Goal: Task Accomplishment & Management: Manage account settings

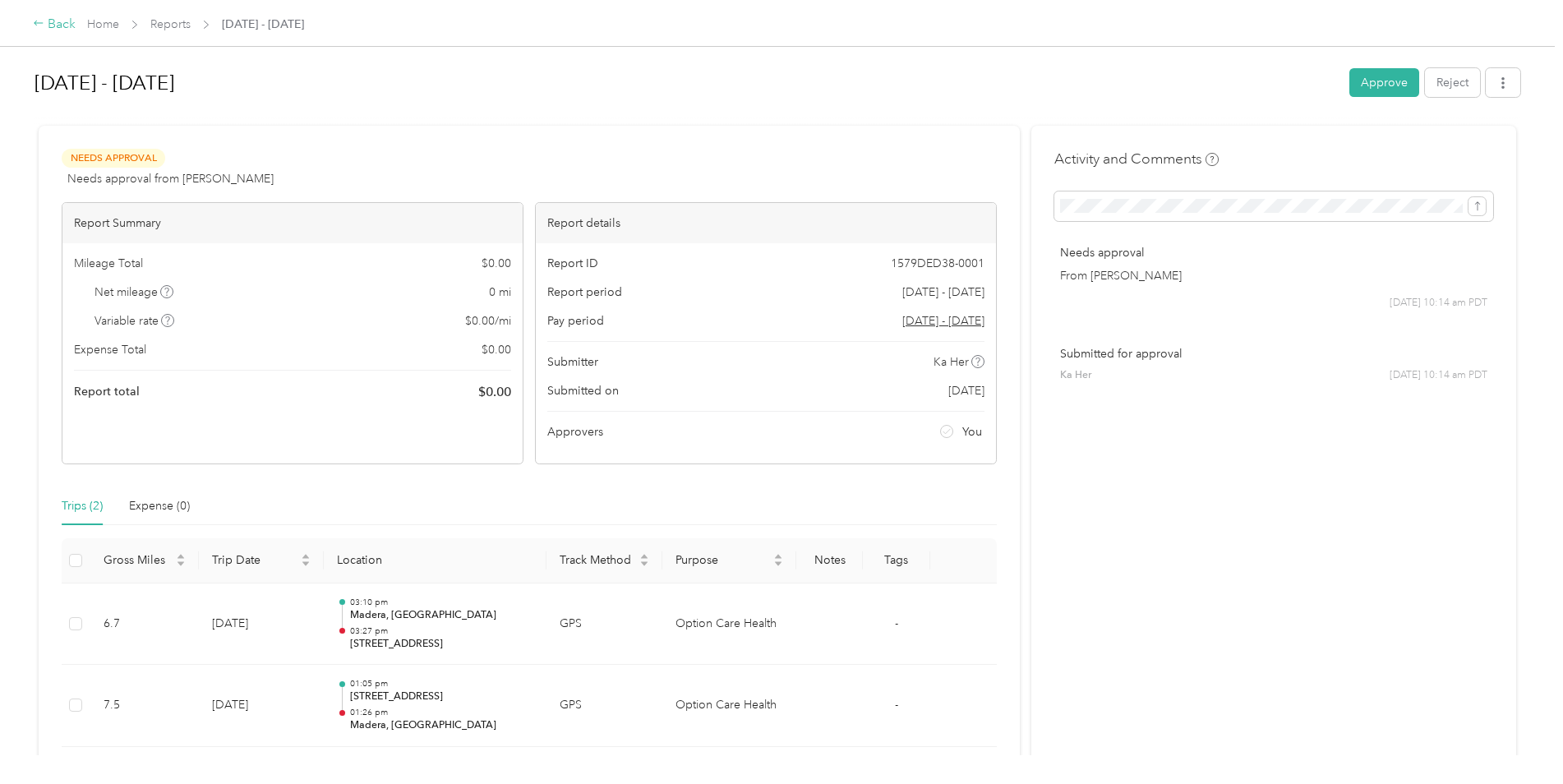
click at [60, 26] on div "Back" at bounding box center [54, 24] width 42 height 19
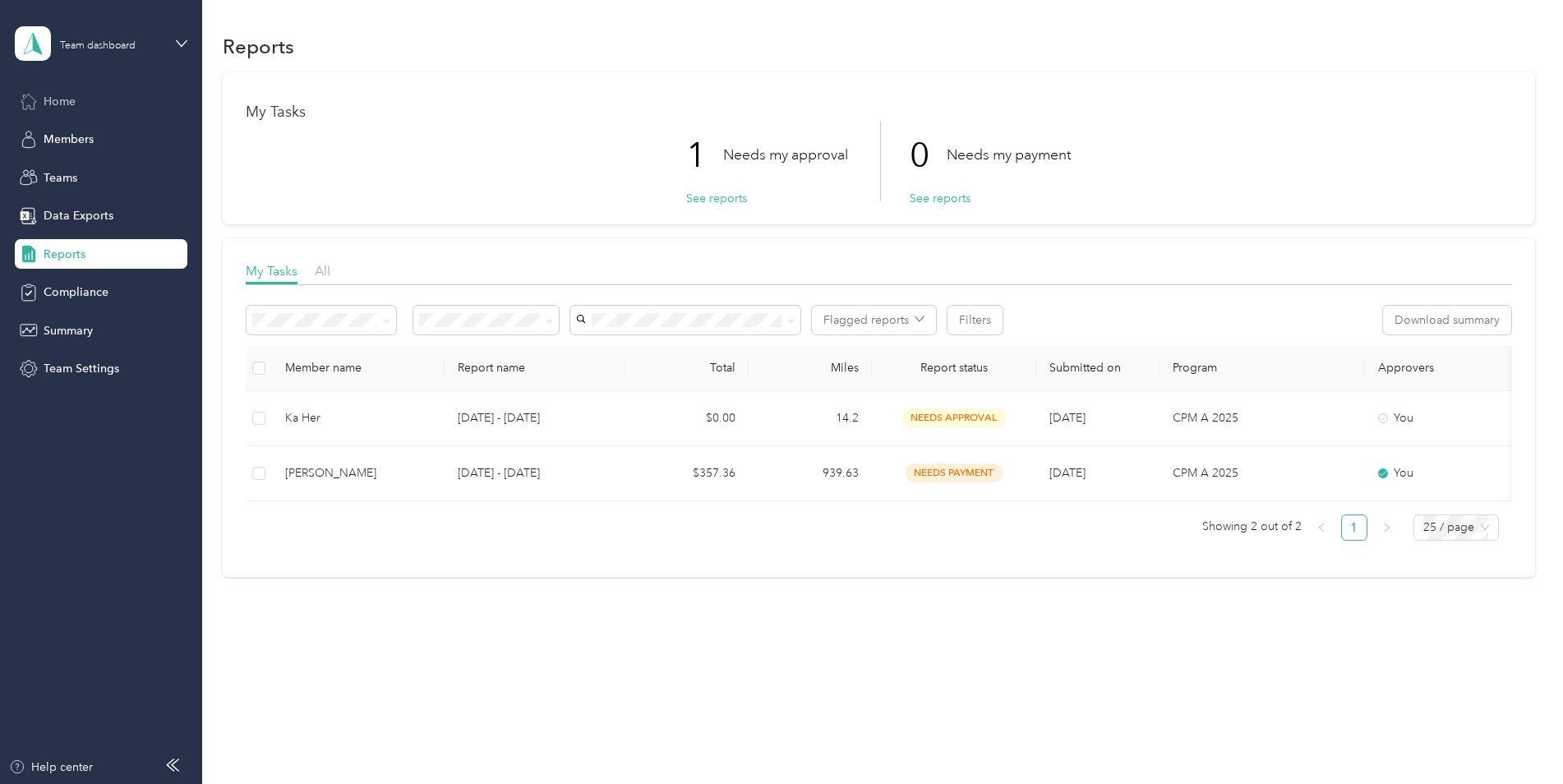
click at [78, 102] on div "Home" at bounding box center [100, 101] width 172 height 29
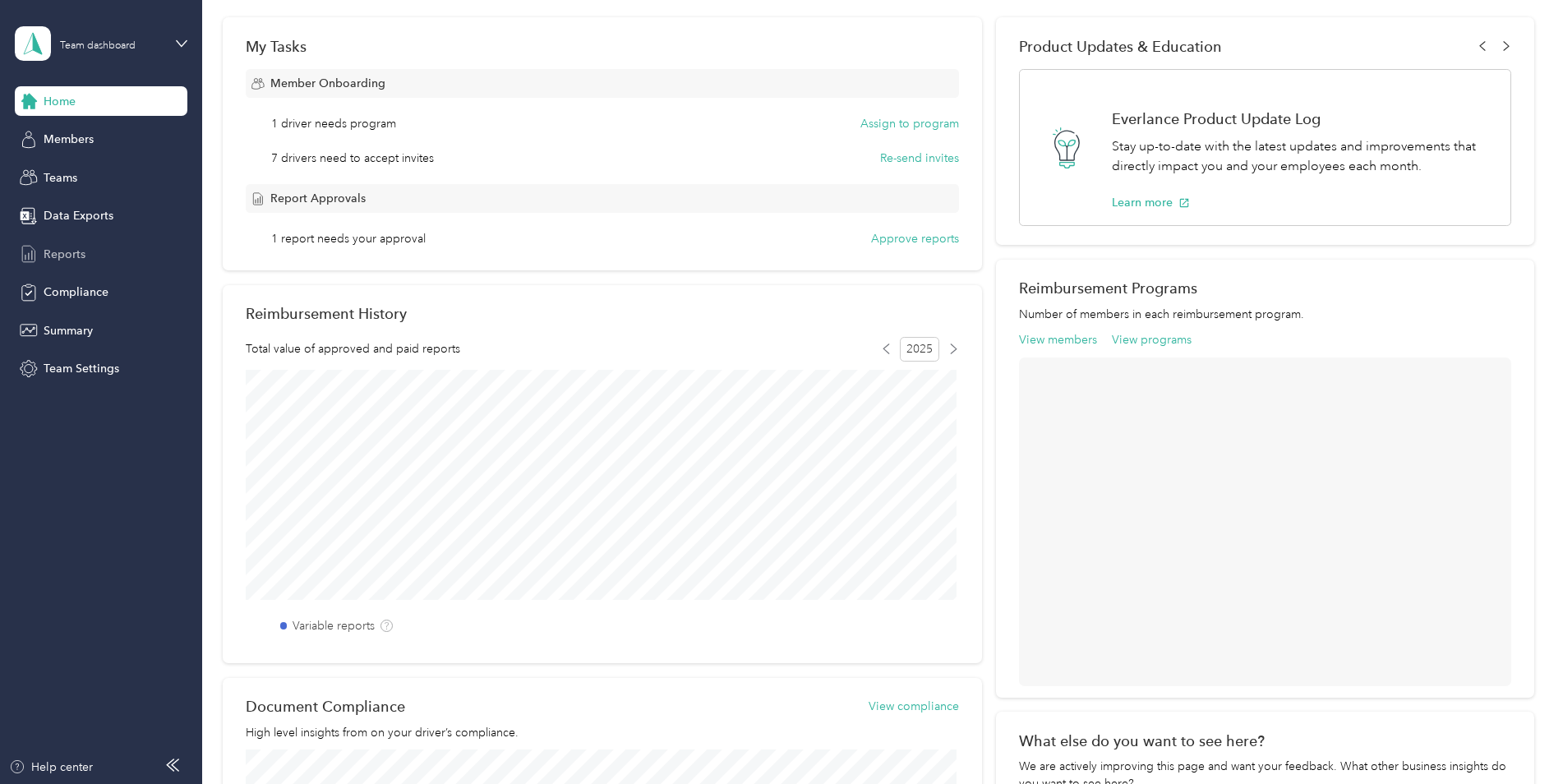
scroll to position [247, 0]
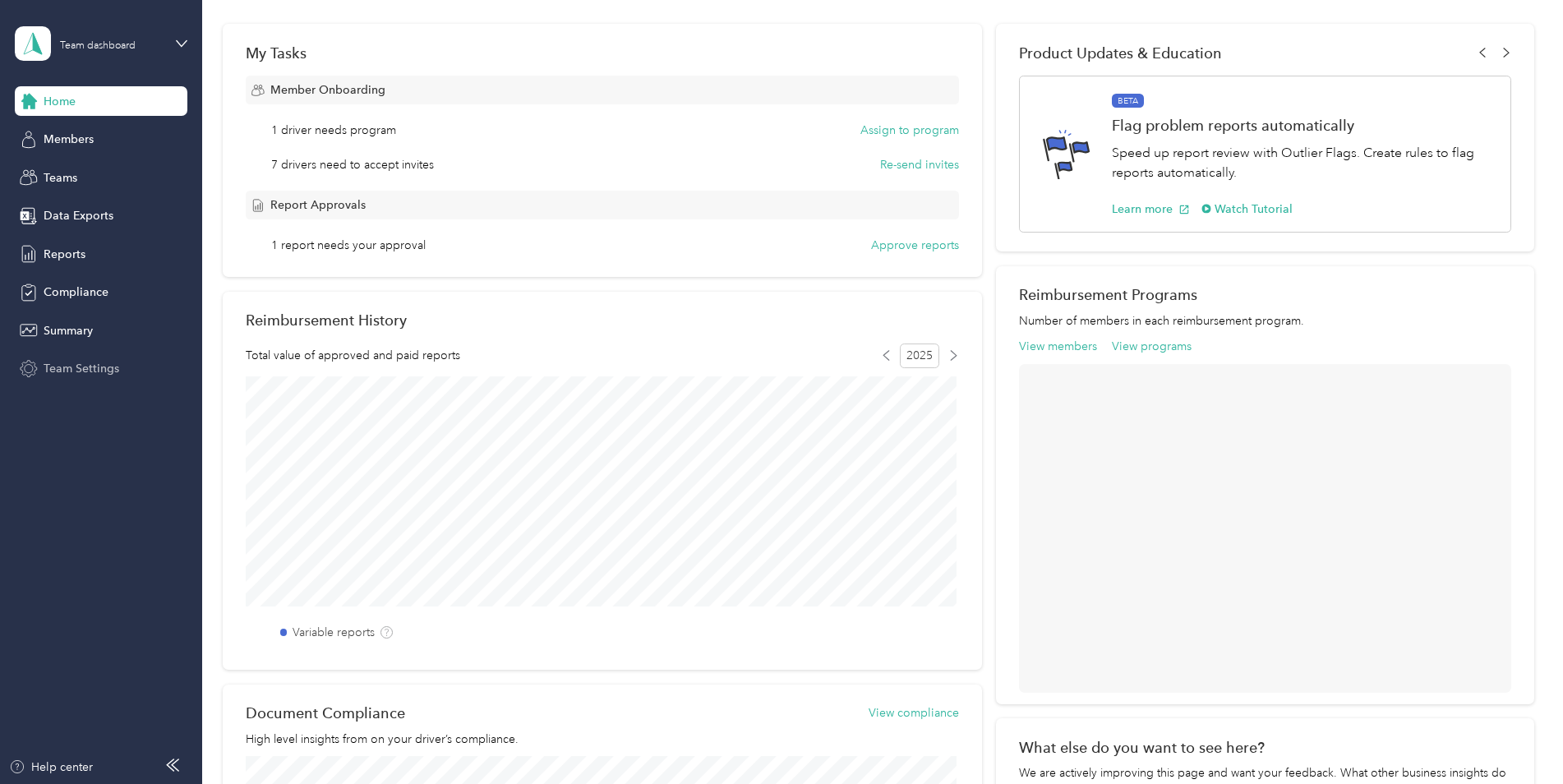
click at [76, 360] on span "Team Settings" at bounding box center [81, 369] width 76 height 18
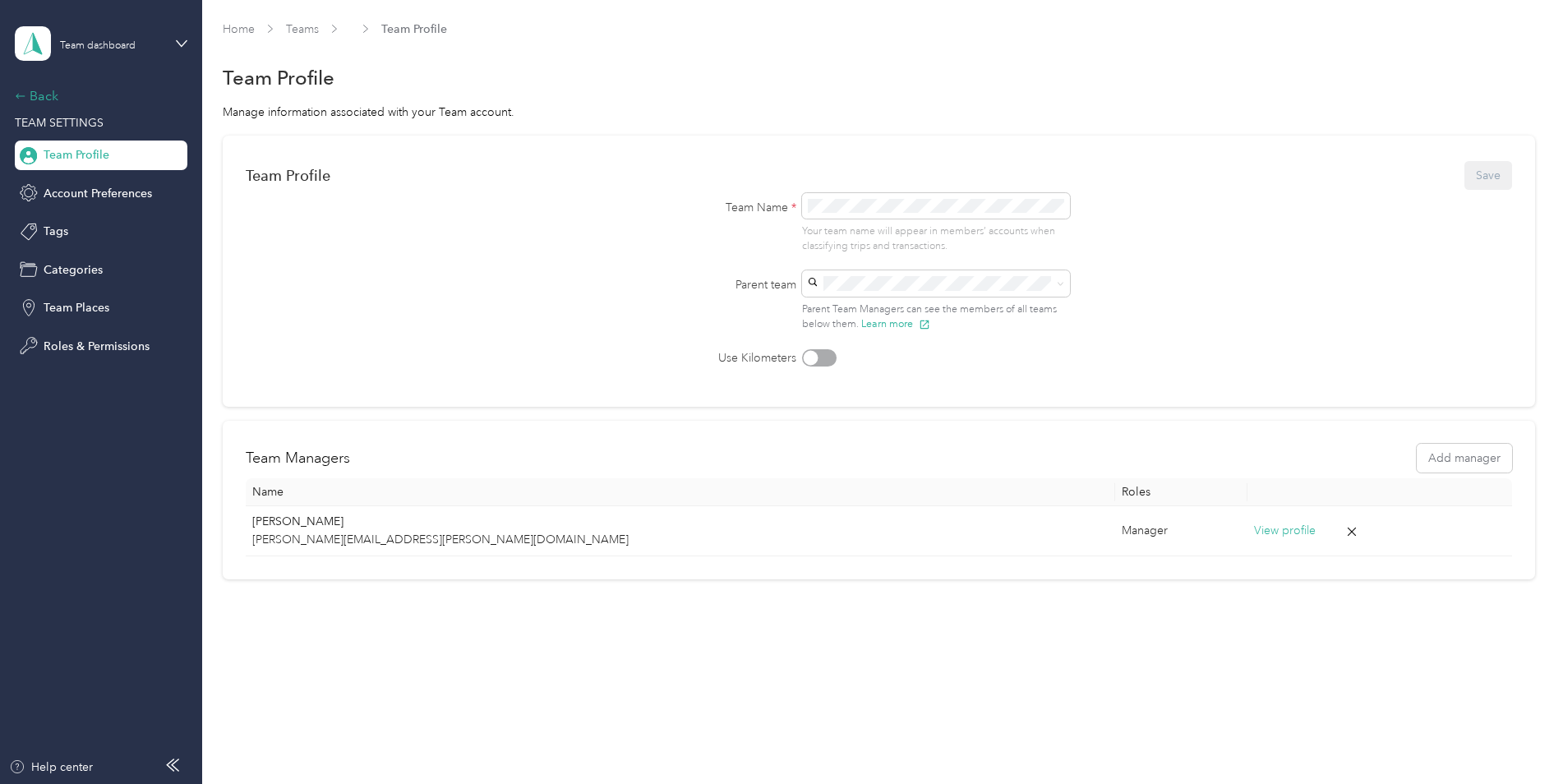
click at [41, 102] on div "Back" at bounding box center [97, 96] width 164 height 19
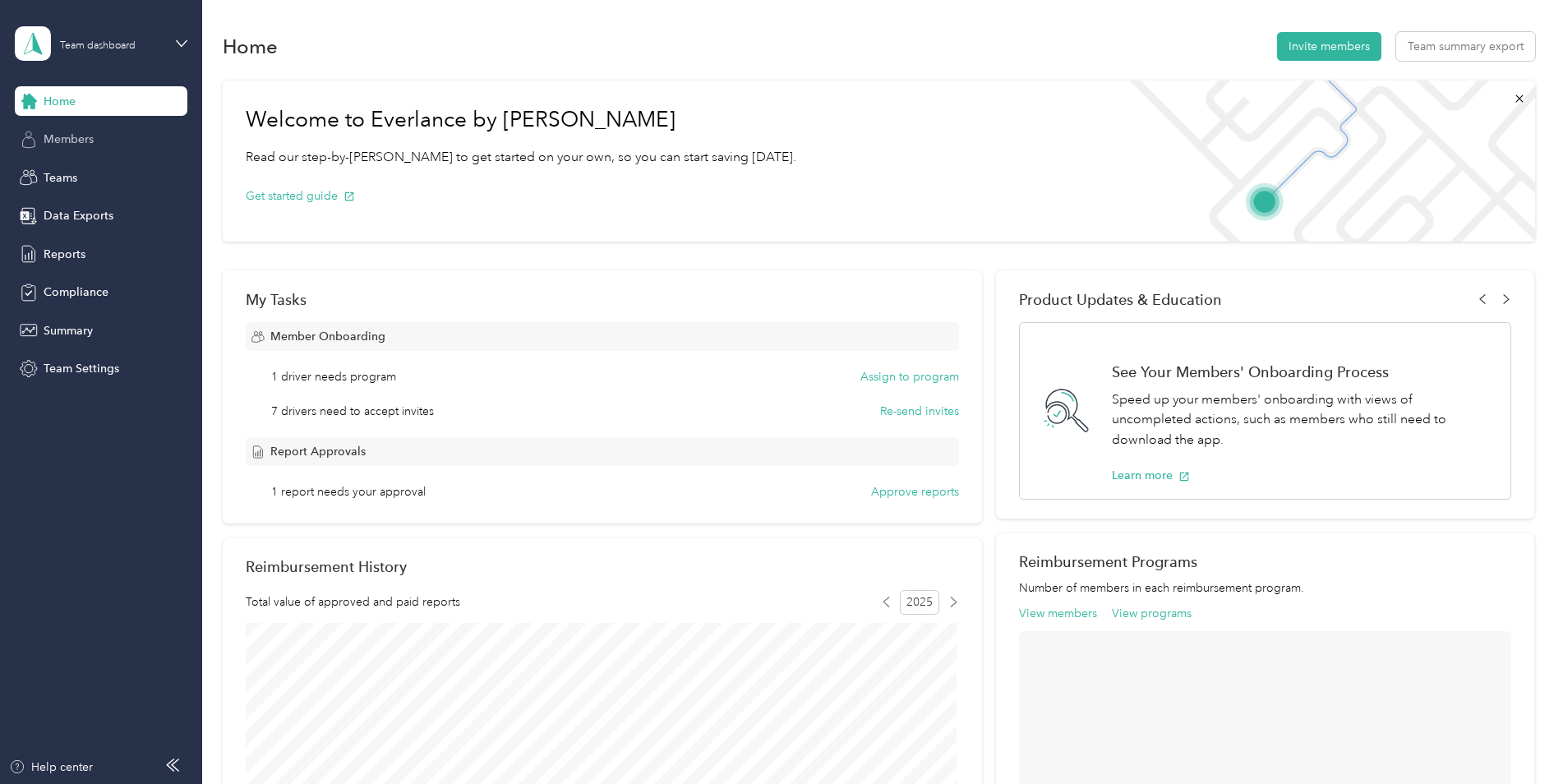
click at [56, 140] on span "Members" at bounding box center [68, 139] width 50 height 18
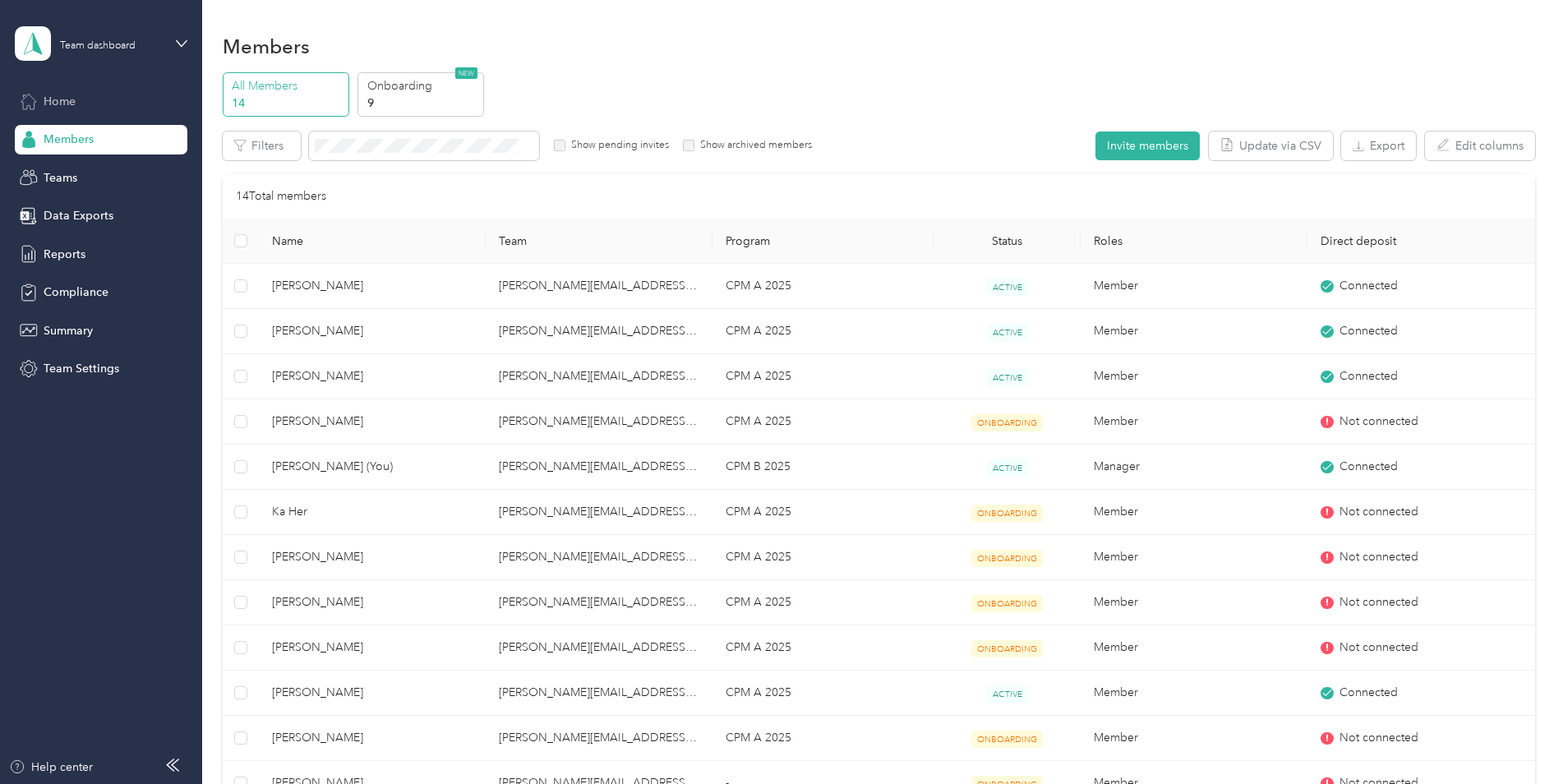
click at [48, 106] on span "Home" at bounding box center [59, 101] width 32 height 18
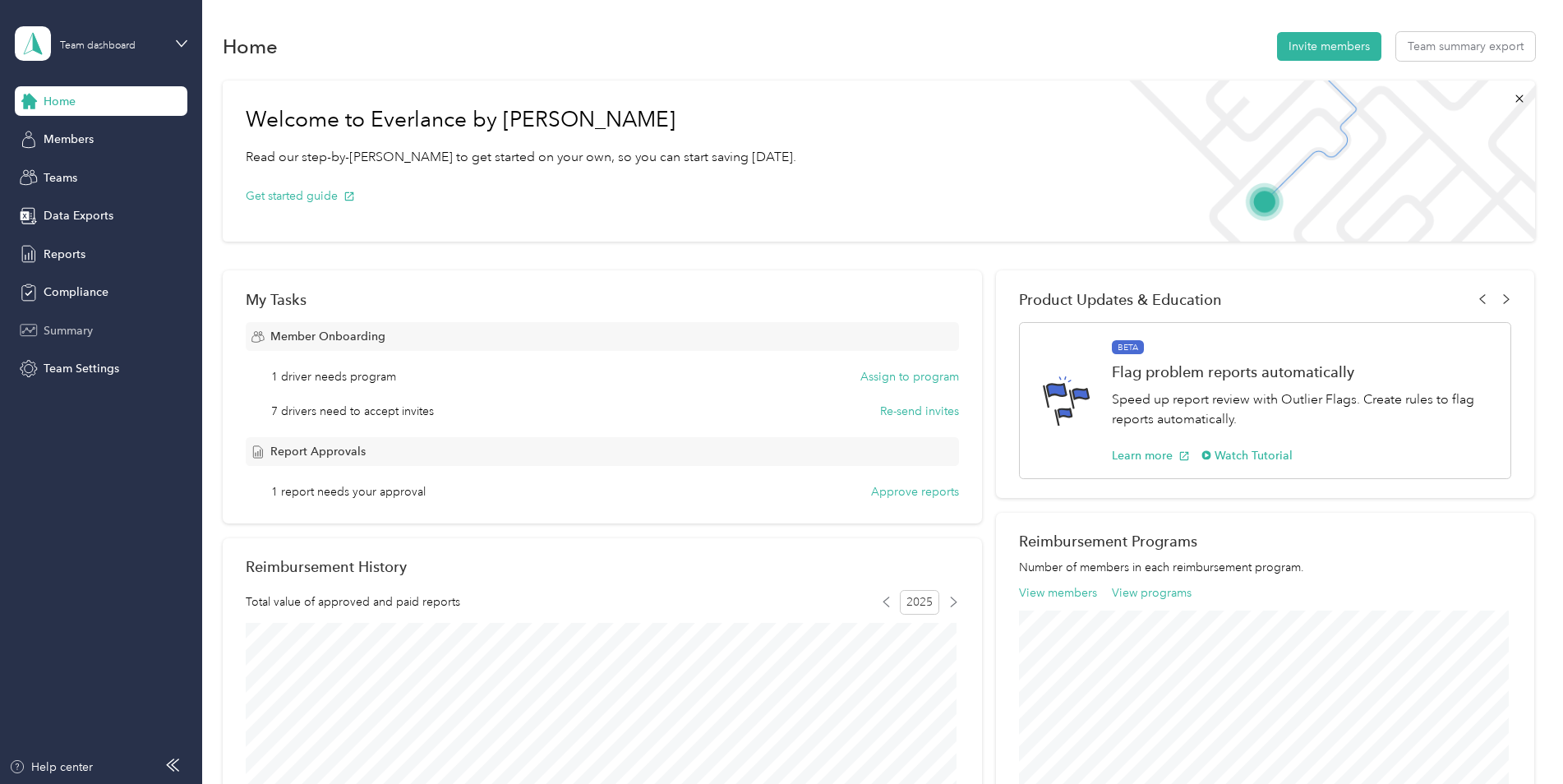
click at [69, 325] on span "Summary" at bounding box center [68, 331] width 50 height 18
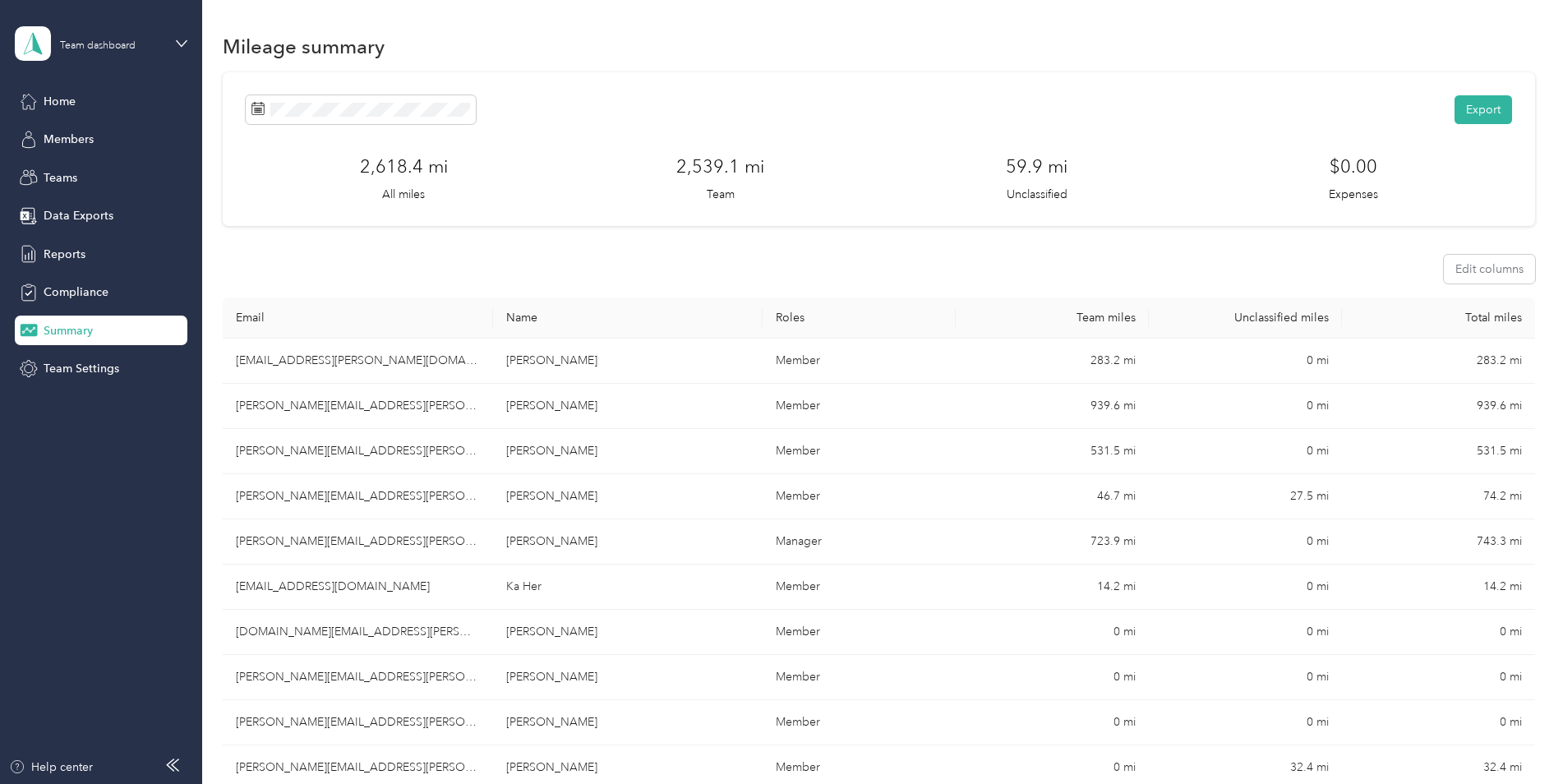
click at [170, 41] on div "Team dashboard" at bounding box center [100, 43] width 172 height 57
click at [147, 178] on div "Personal dashboard" at bounding box center [281, 171] width 509 height 29
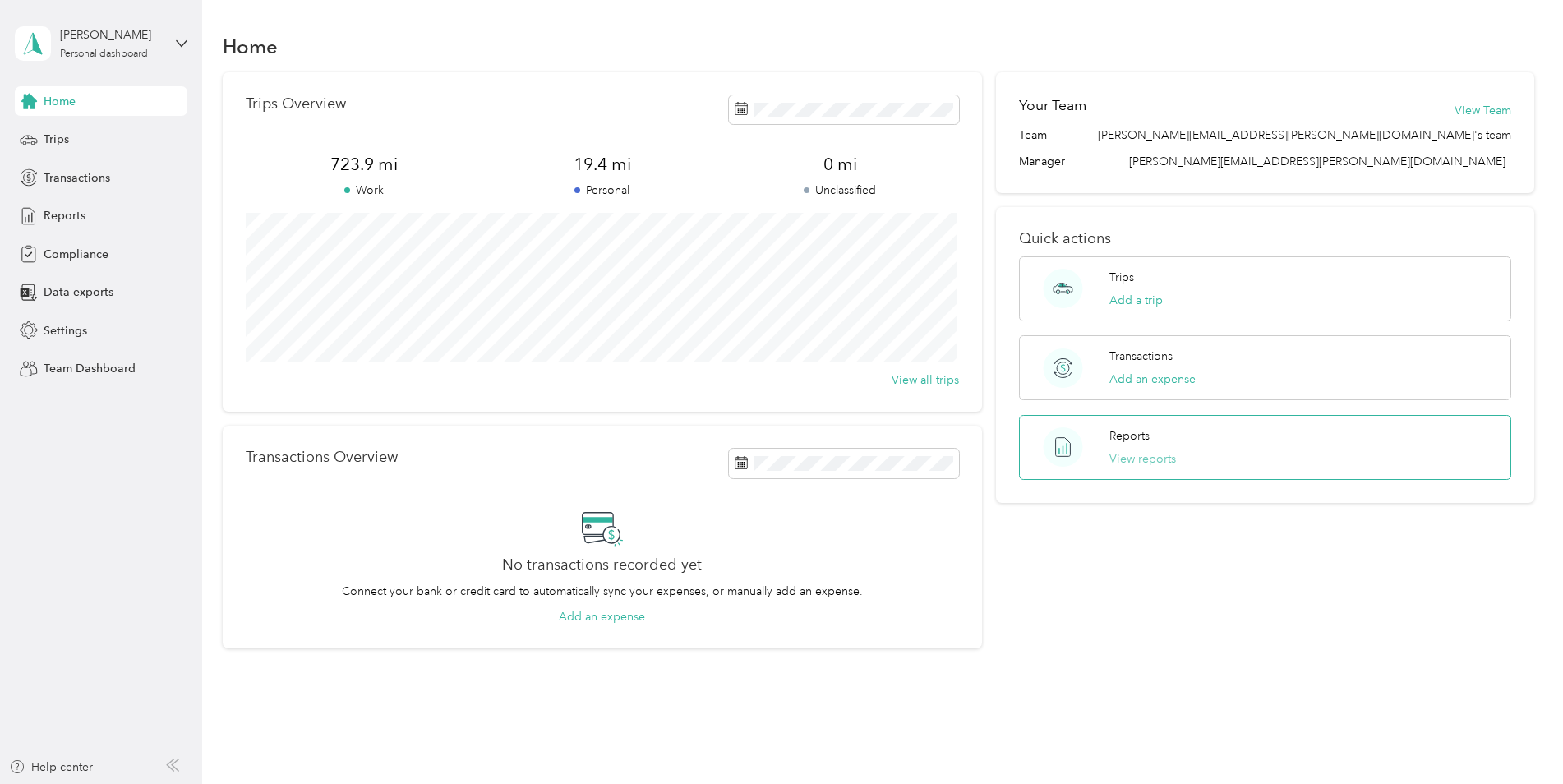
click at [1135, 455] on button "View reports" at bounding box center [1143, 459] width 66 height 18
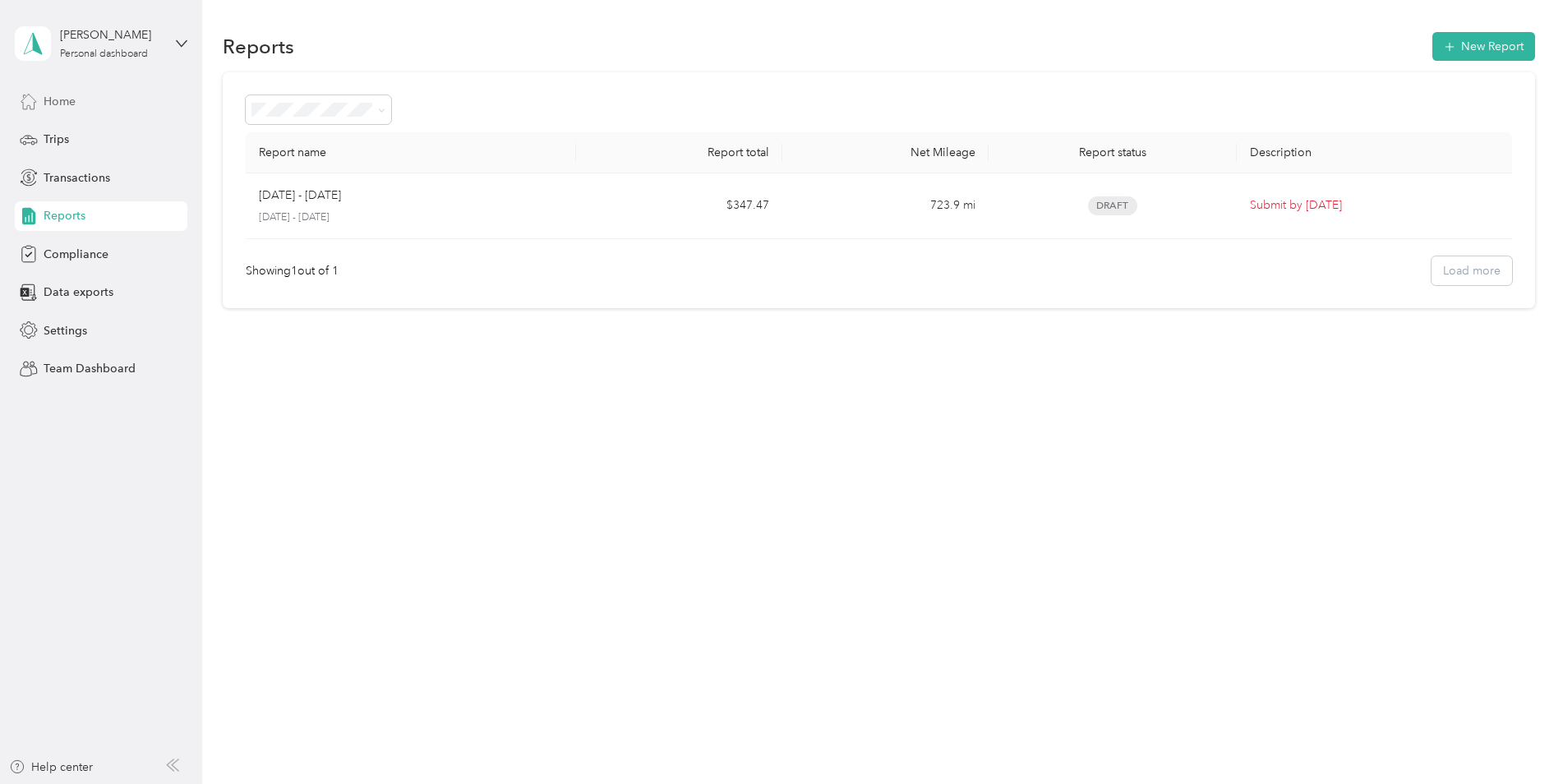
click at [62, 94] on span "Home" at bounding box center [59, 101] width 32 height 18
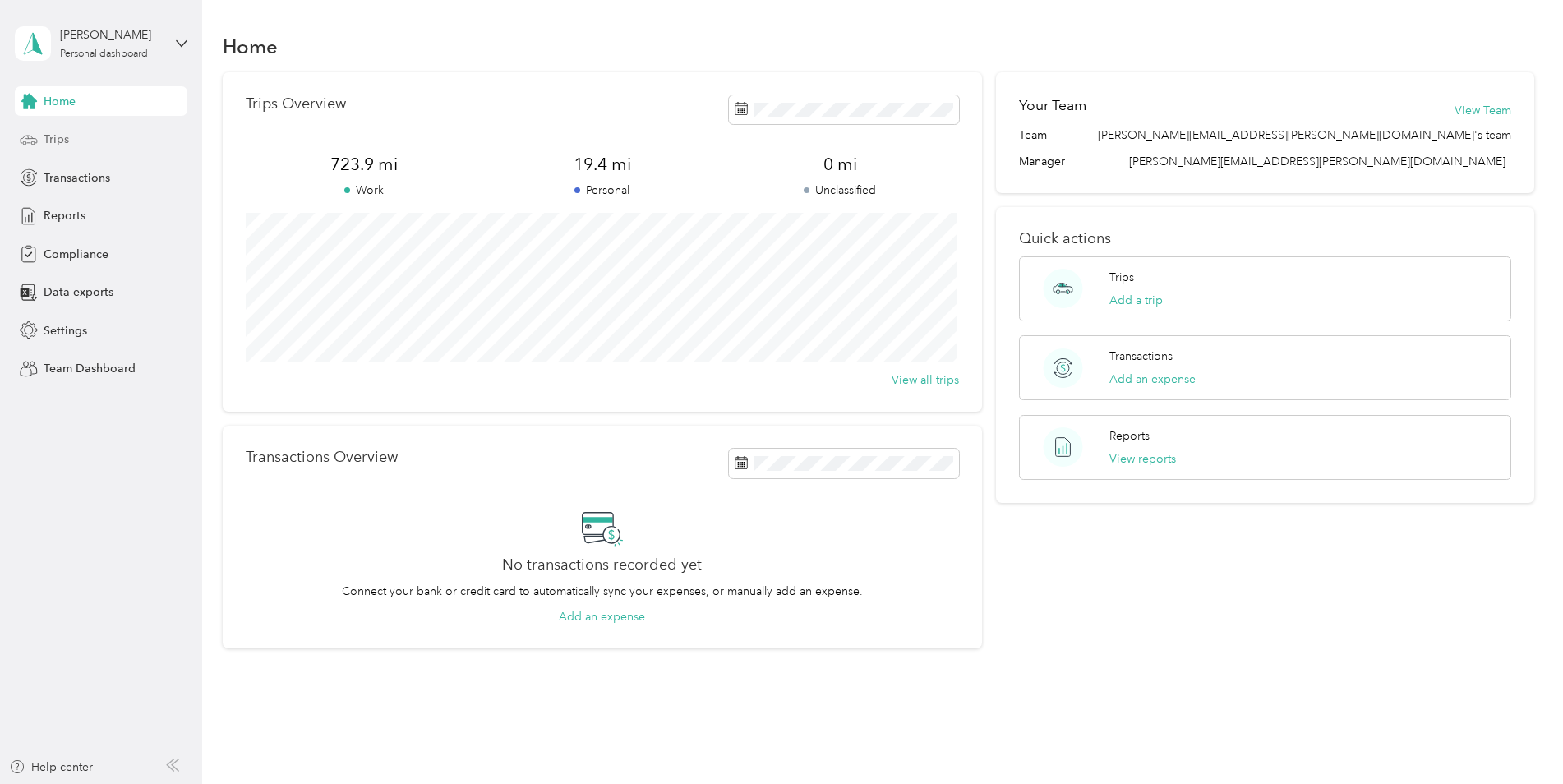
click at [95, 139] on div "Trips" at bounding box center [100, 140] width 172 height 29
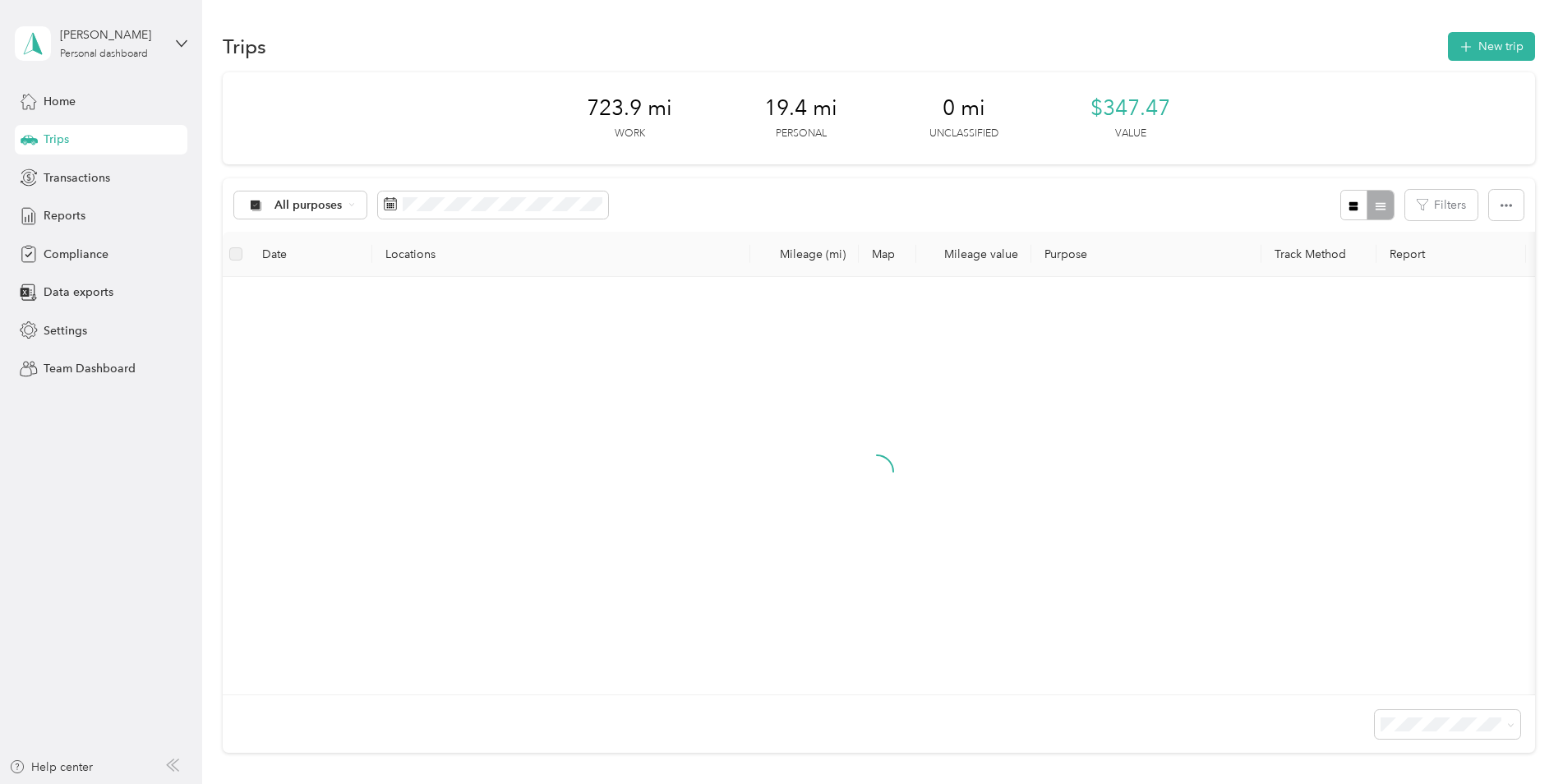
click at [171, 40] on div "[PERSON_NAME] Personal dashboard" at bounding box center [100, 43] width 172 height 57
click at [107, 130] on div "Team dashboard" at bounding box center [73, 135] width 88 height 18
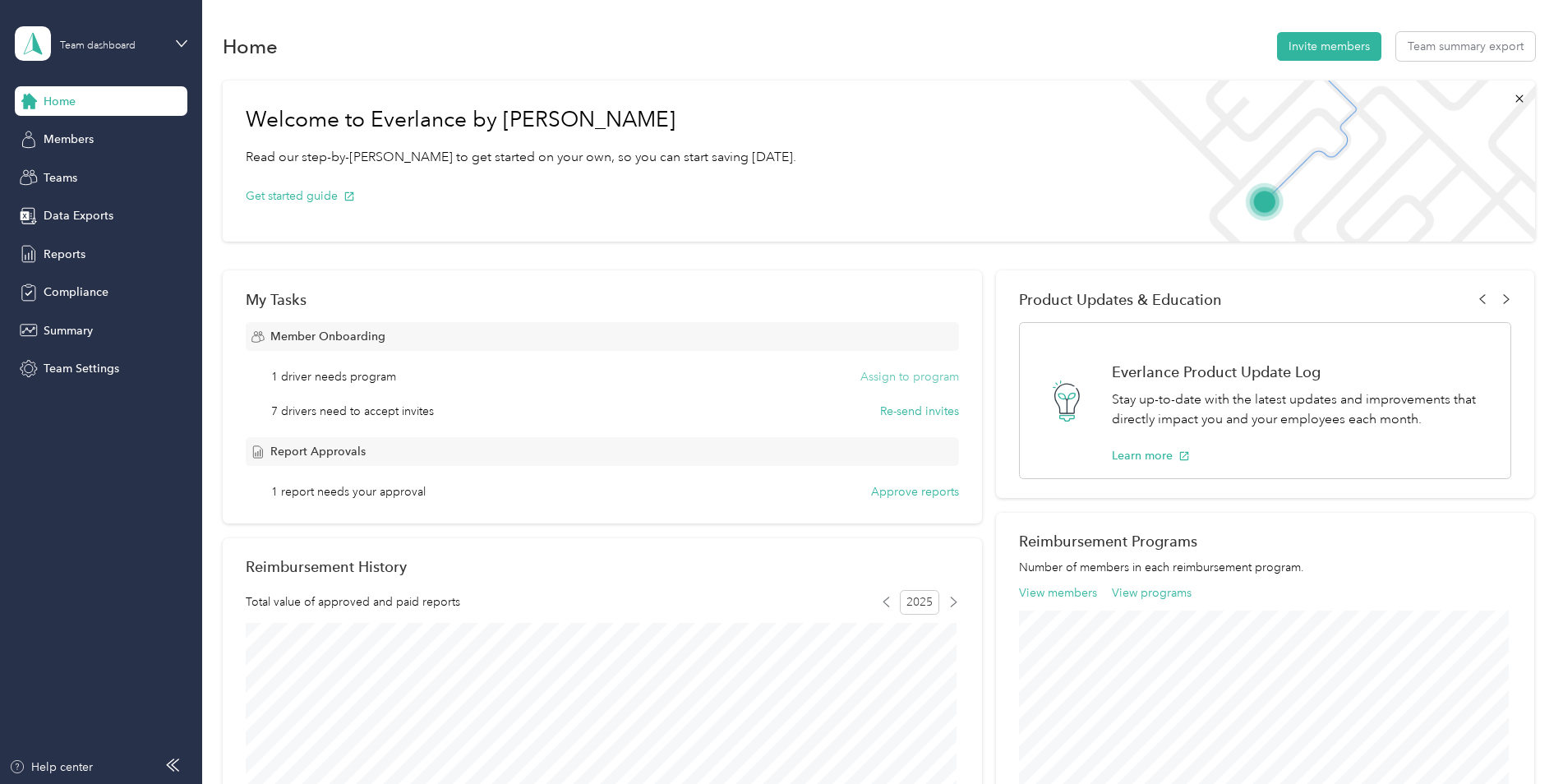
click at [878, 374] on button "Assign to program" at bounding box center [910, 376] width 99 height 18
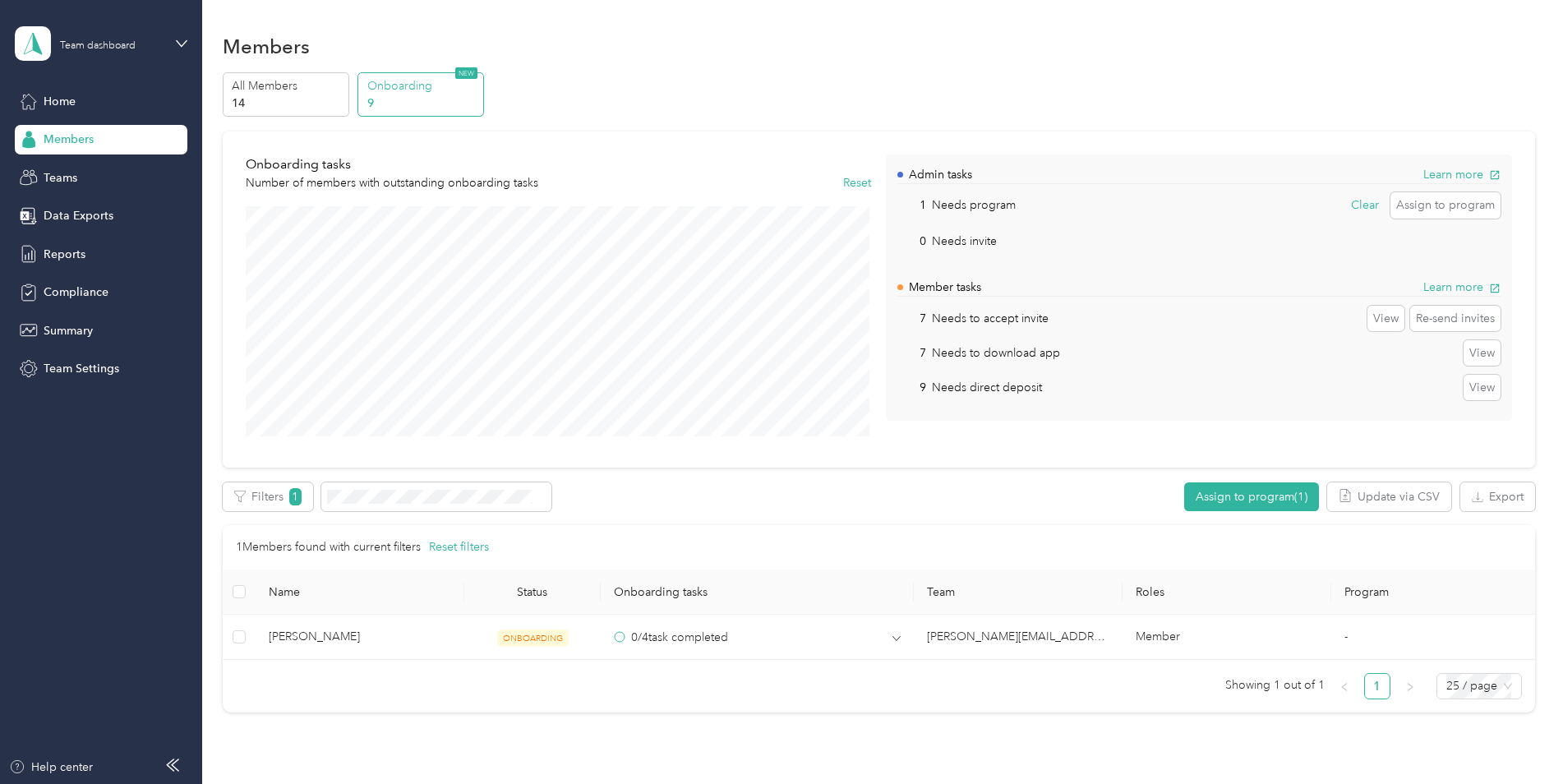
click at [73, 158] on div "Home Members Teams Data Exports Reports Compliance Summary Team Settings" at bounding box center [100, 235] width 172 height 298
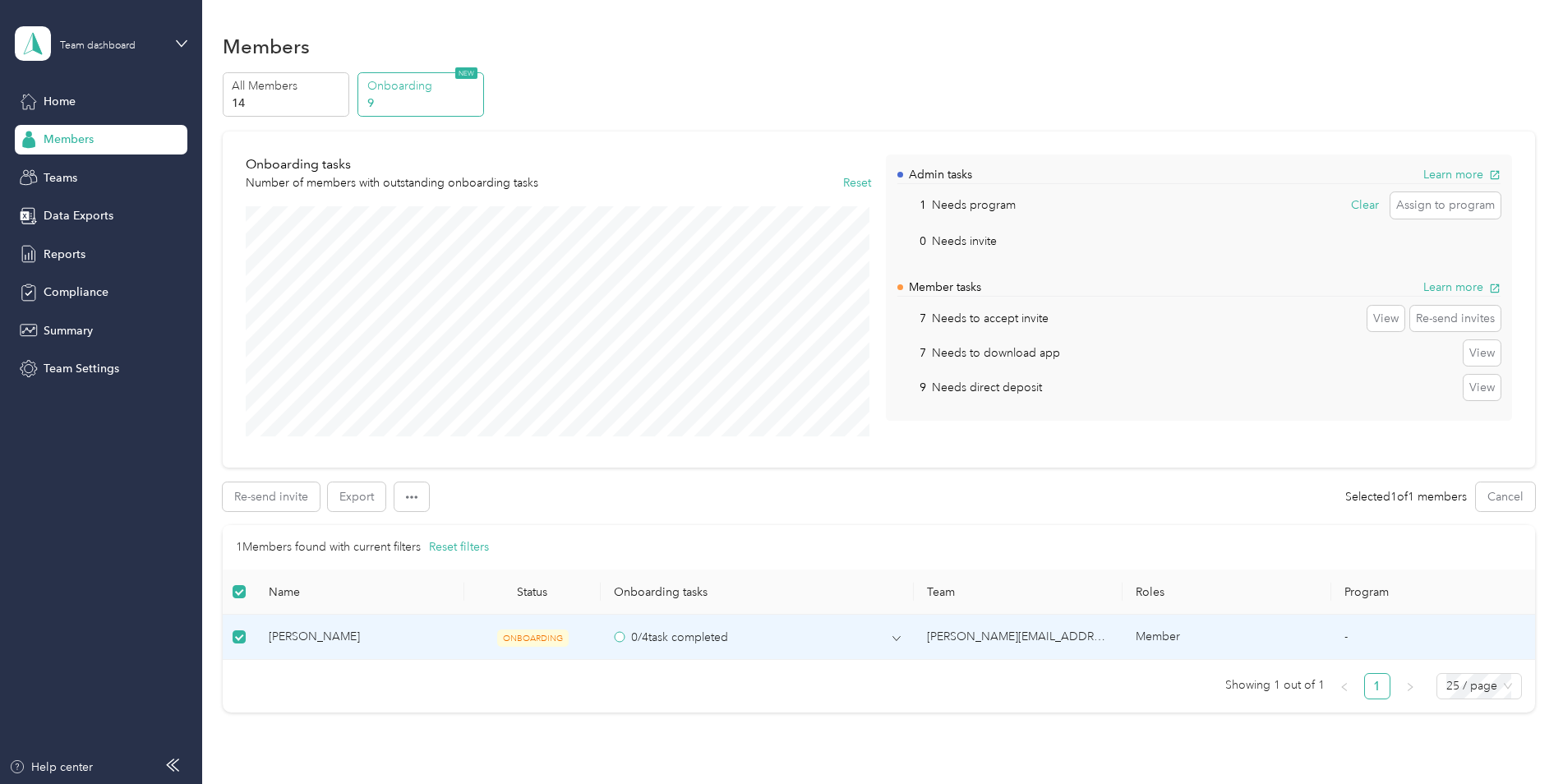
click at [640, 510] on div "Re-send invite Export Selected 1 of 1 members Cancel" at bounding box center [879, 496] width 1312 height 29
click at [1450, 204] on button "Assign to program" at bounding box center [1445, 205] width 110 height 27
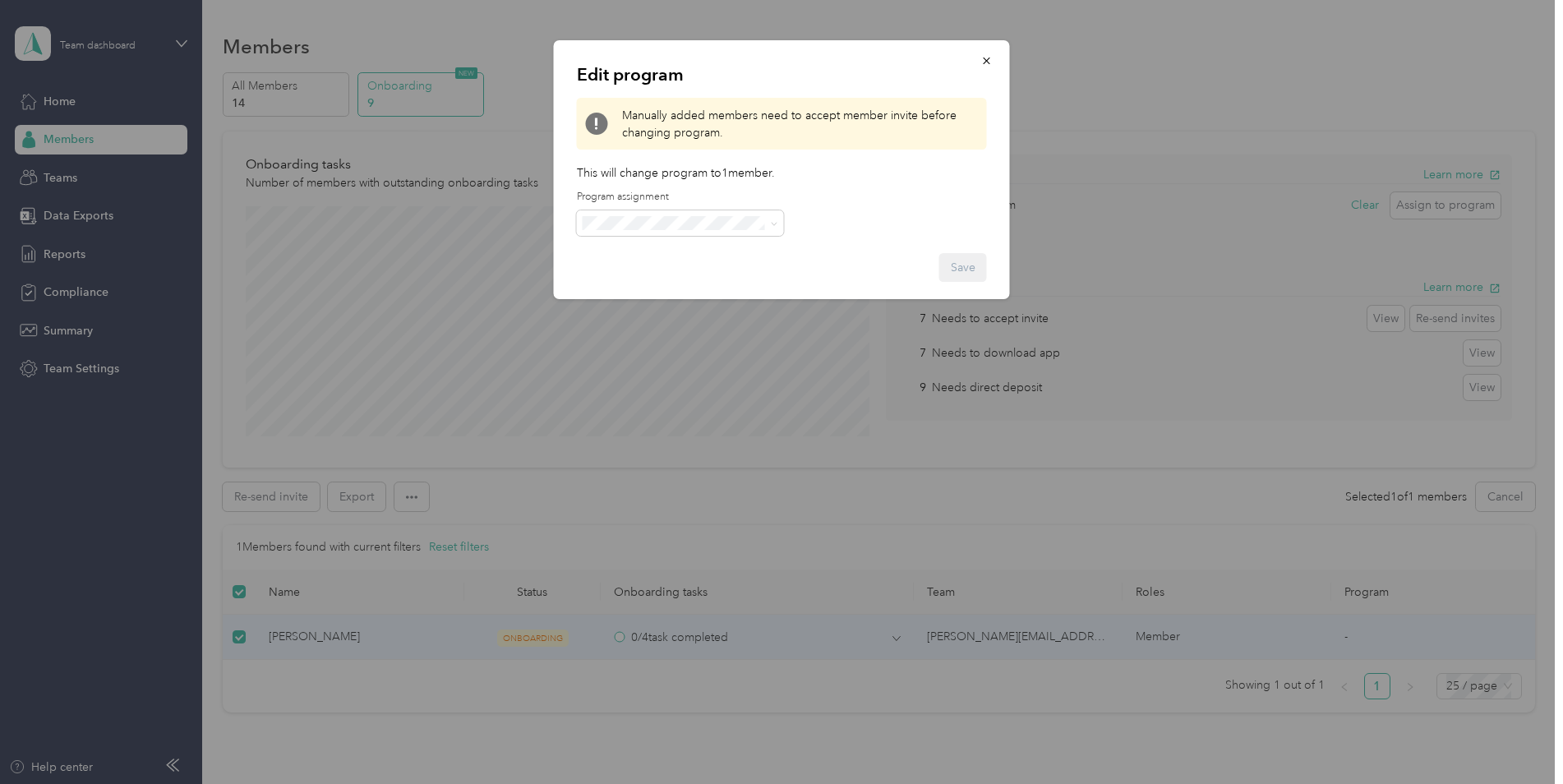
click at [1067, 277] on div "Edit program Manually added members need to accept member invite before changin…" at bounding box center [1009, 172] width 456 height 263
click at [986, 62] on icon "button" at bounding box center [985, 60] width 6 height 6
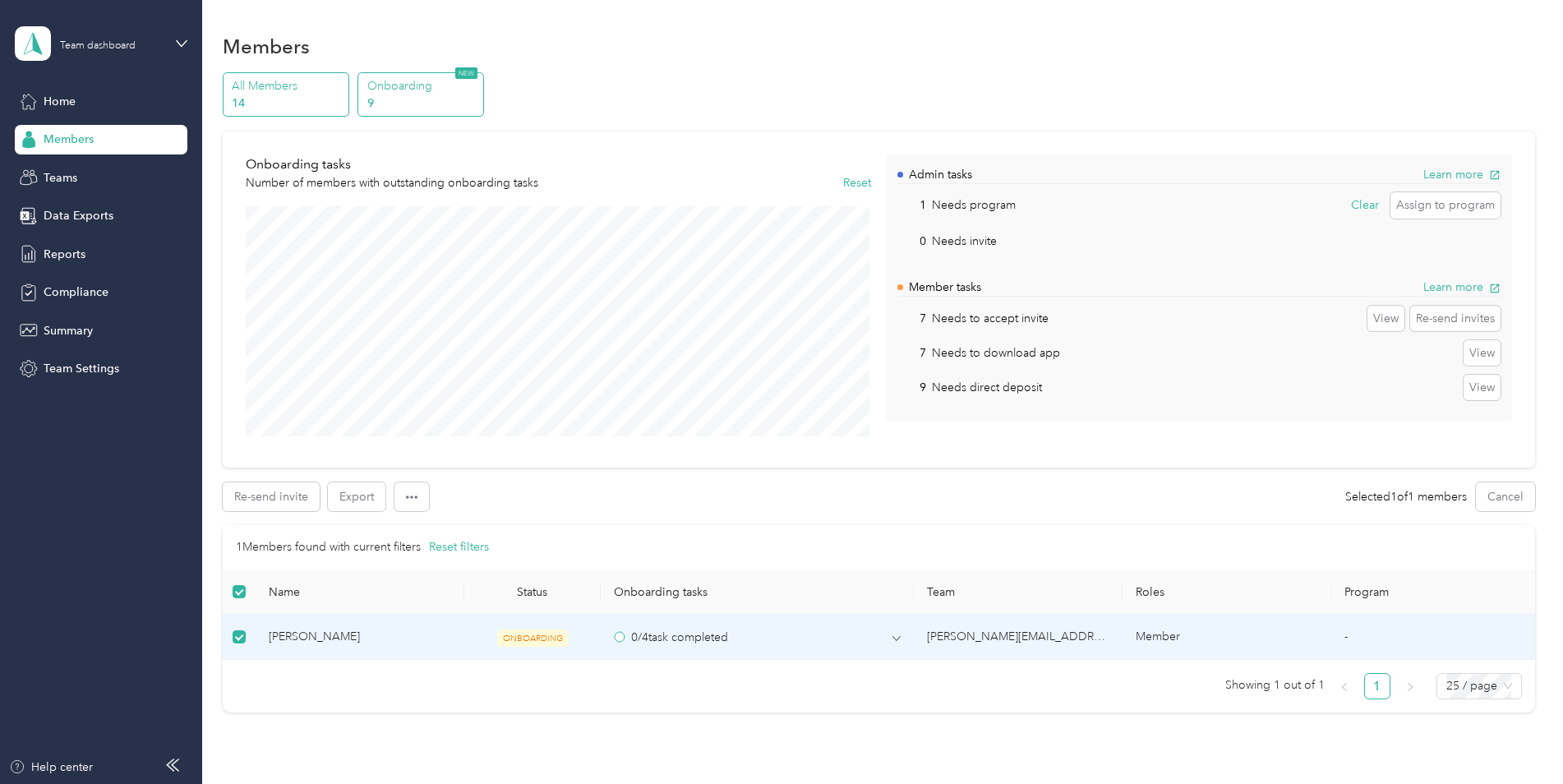
click at [276, 98] on p "14" at bounding box center [287, 103] width 112 height 18
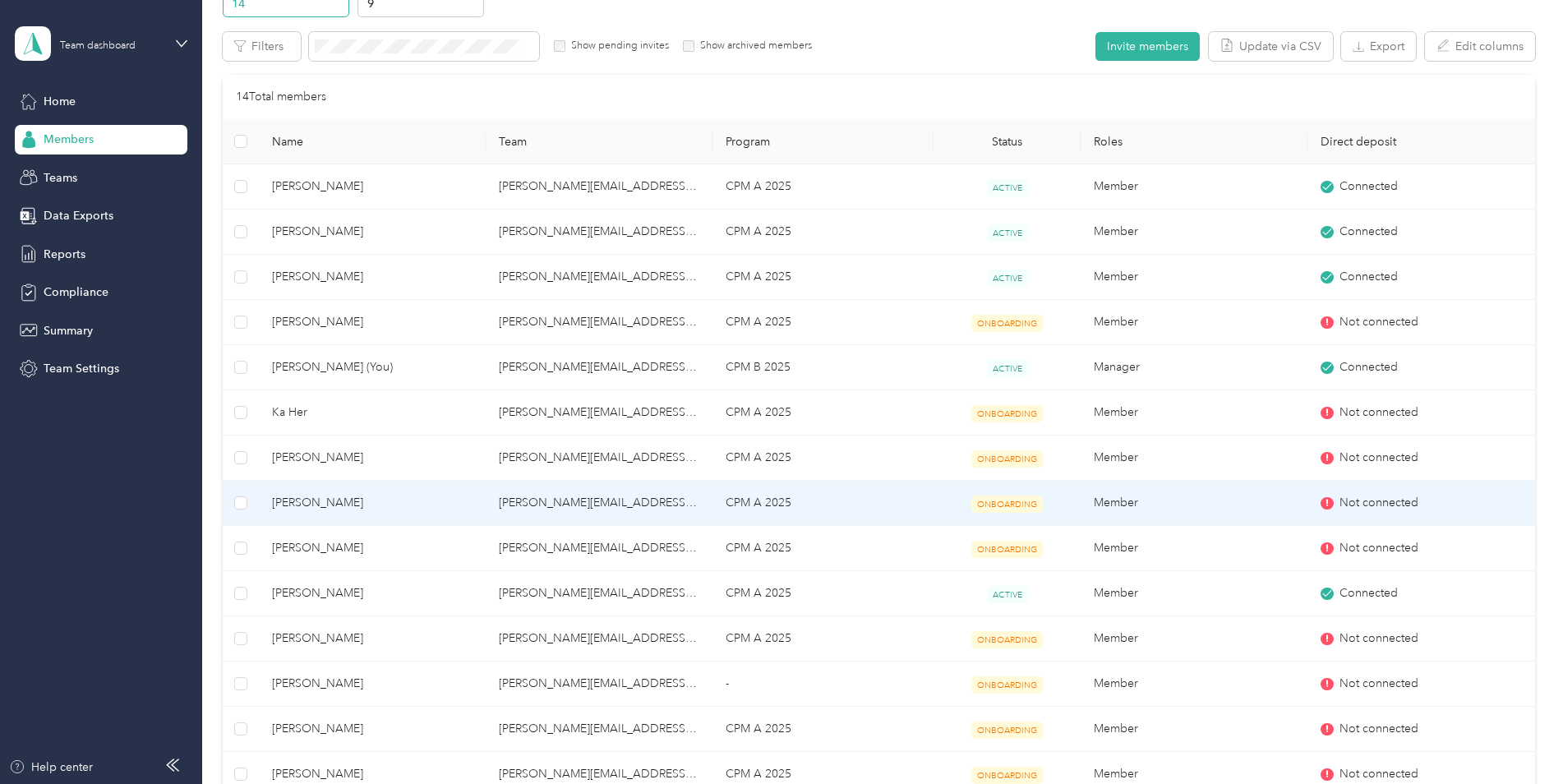
scroll to position [164, 0]
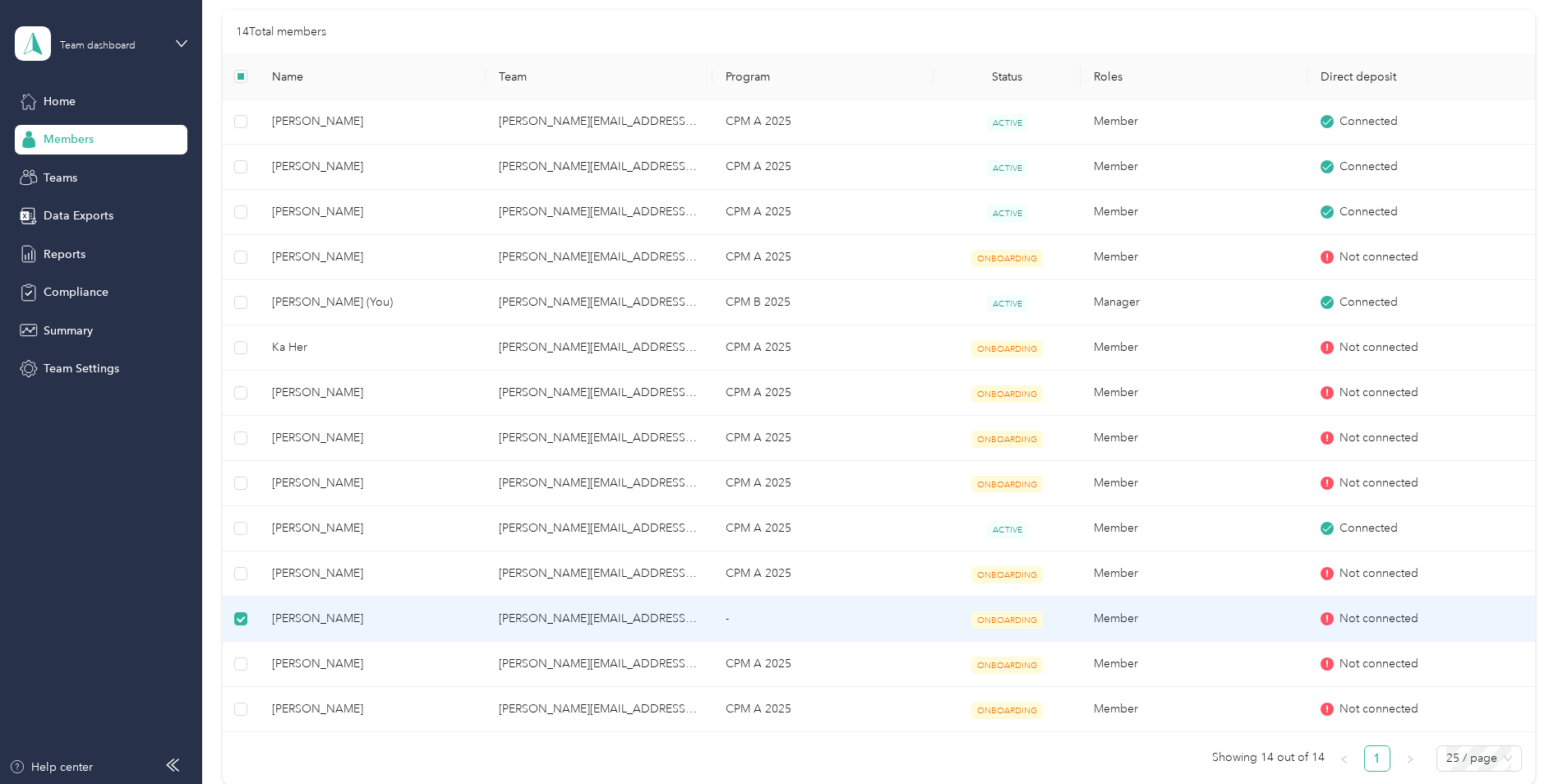
click at [322, 610] on span "[PERSON_NAME]" at bounding box center [372, 619] width 201 height 18
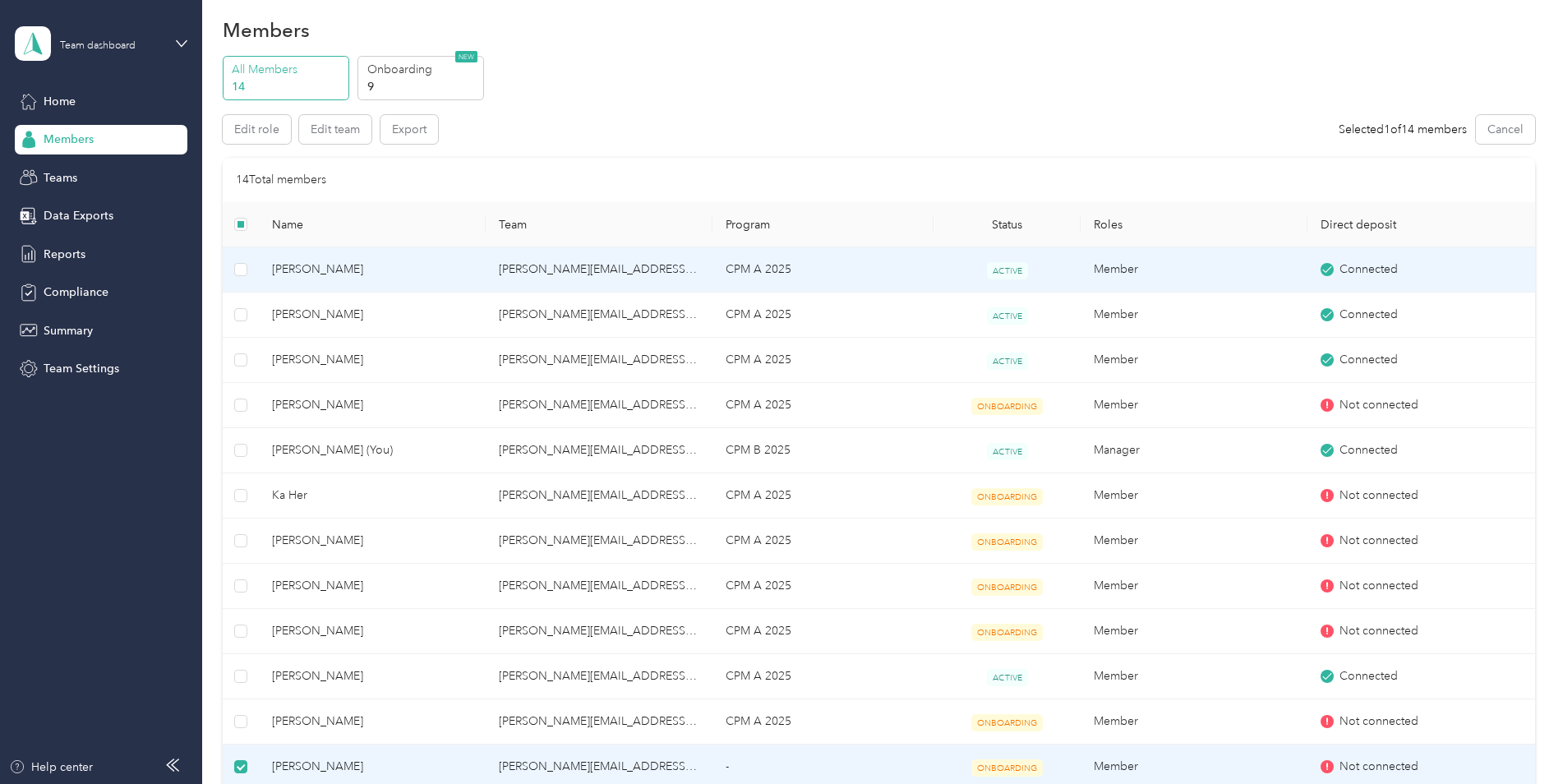
scroll to position [0, 0]
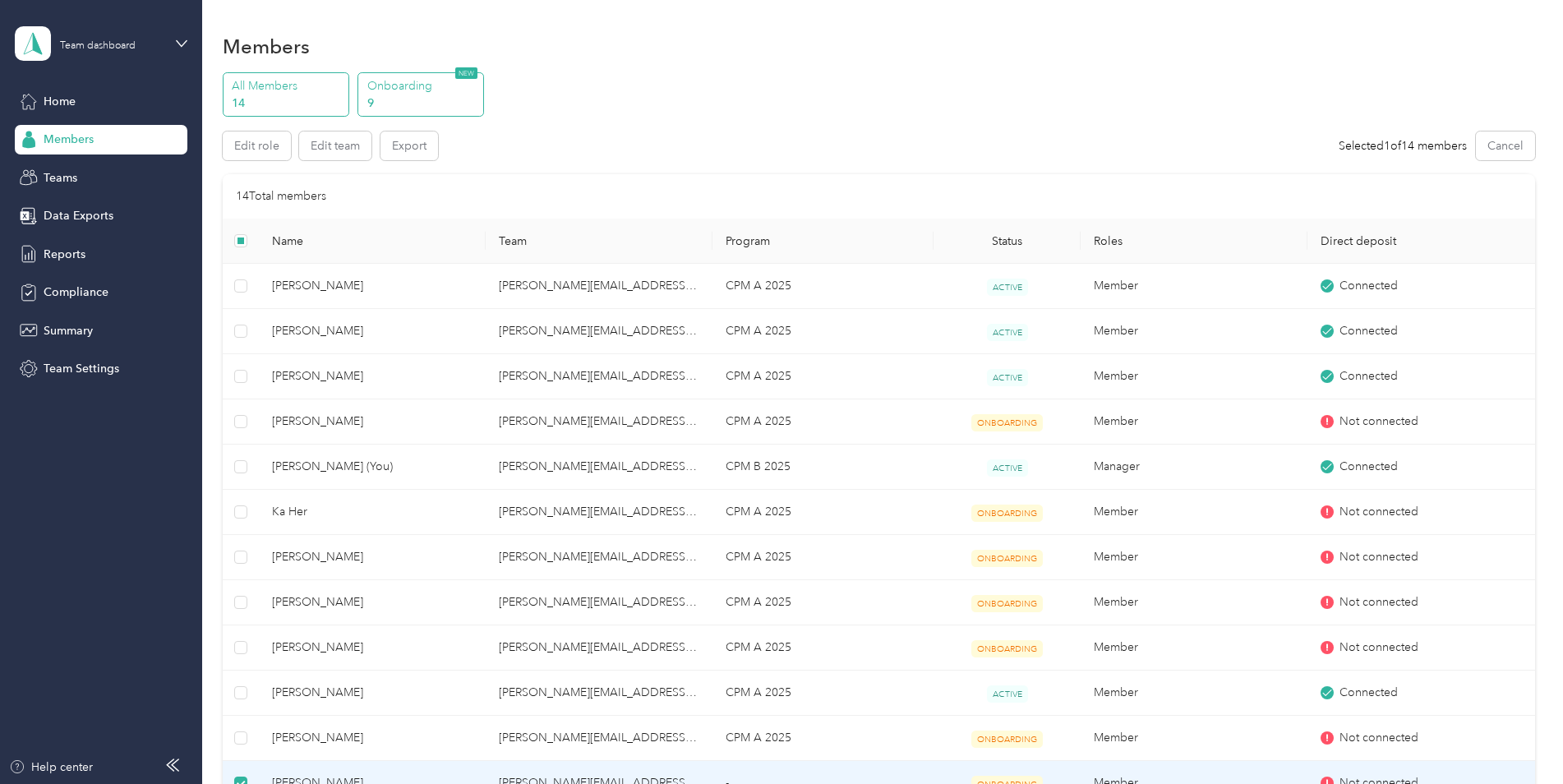
click at [420, 105] on p "9" at bounding box center [423, 103] width 112 height 18
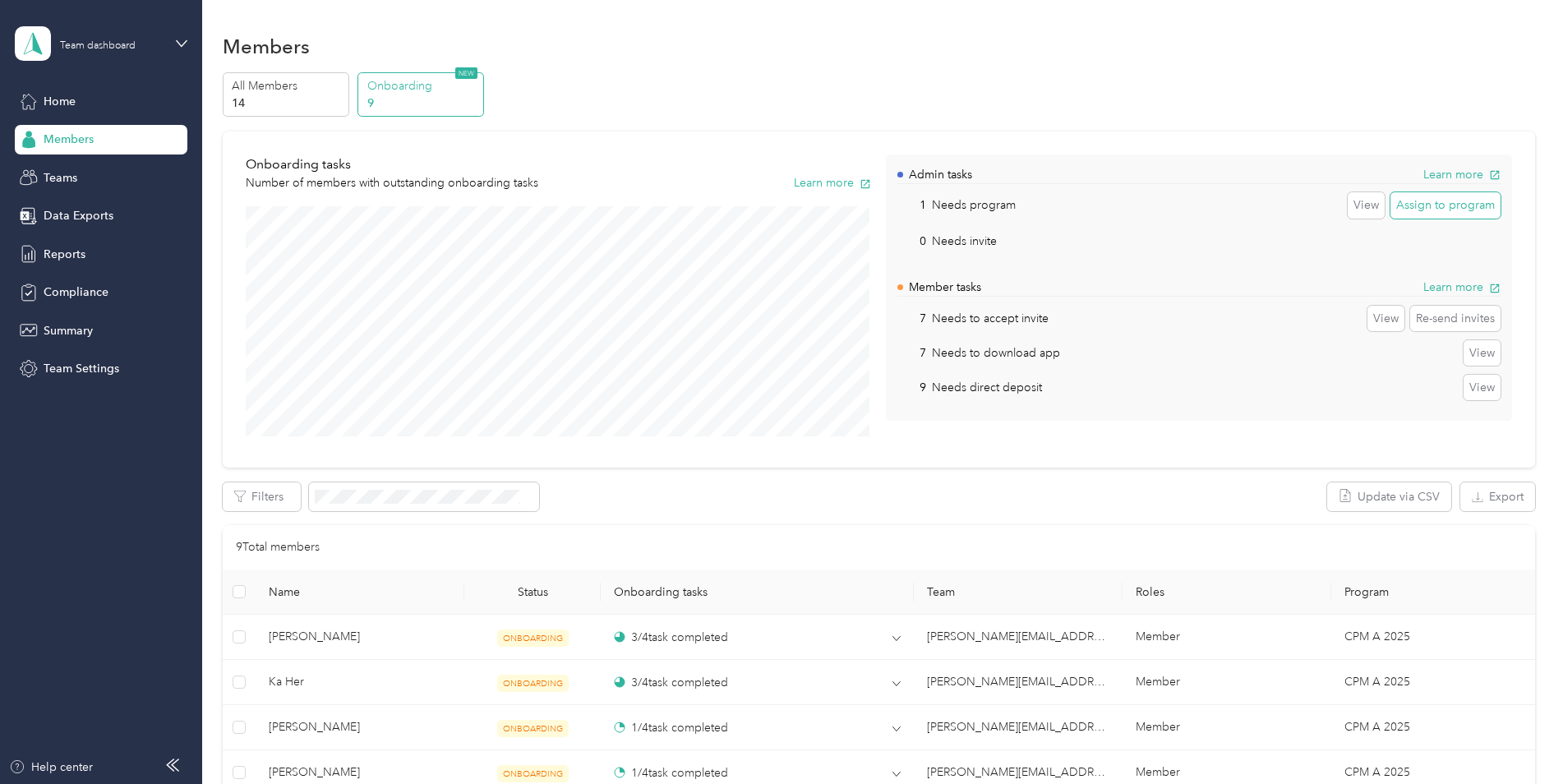
click at [1428, 205] on button "Assign to program" at bounding box center [1445, 205] width 110 height 27
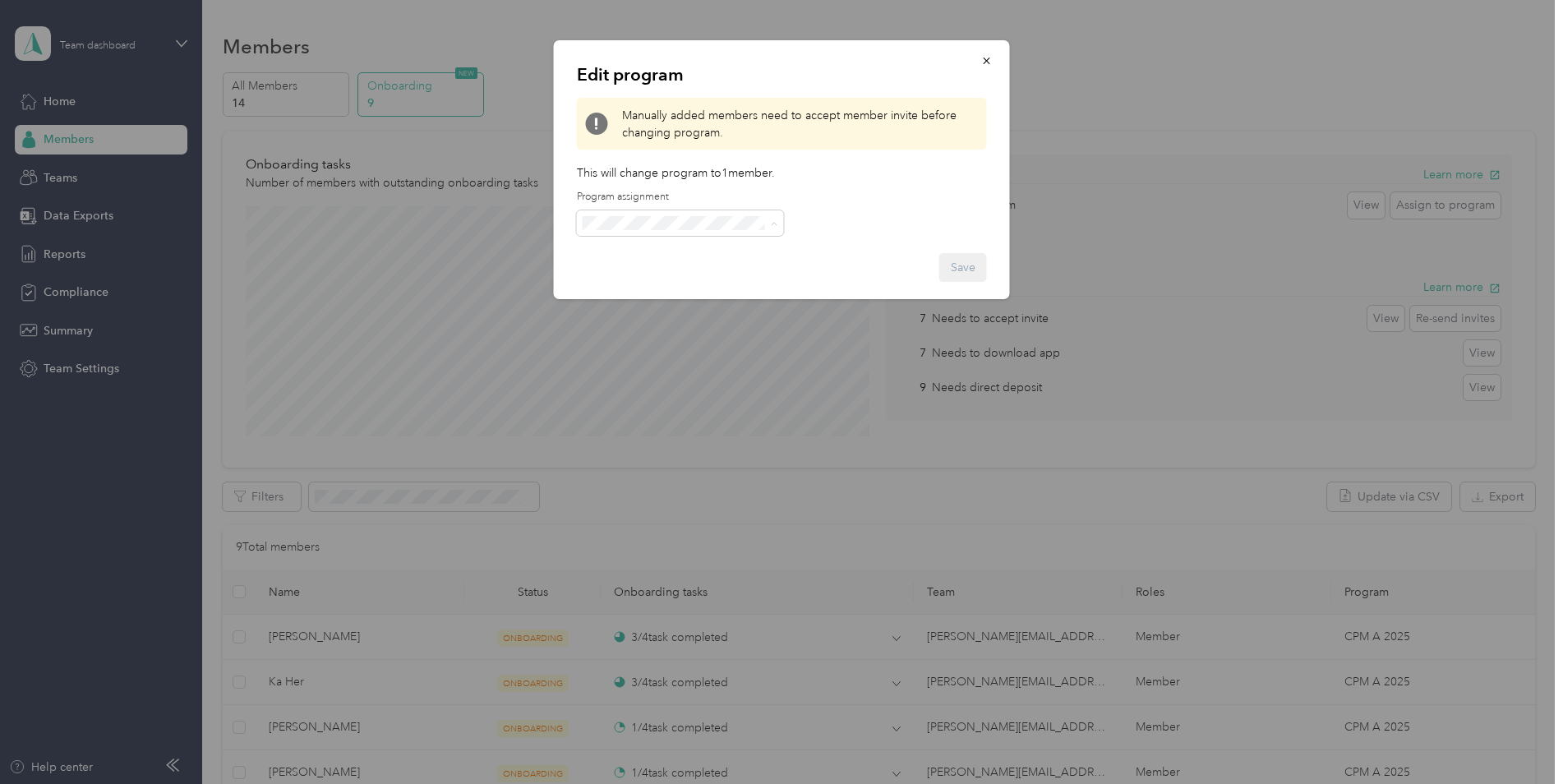
click at [692, 305] on div "CPM A 2025 (CPM)" at bounding box center [680, 309] width 184 height 18
click at [975, 267] on button "Save" at bounding box center [963, 267] width 48 height 29
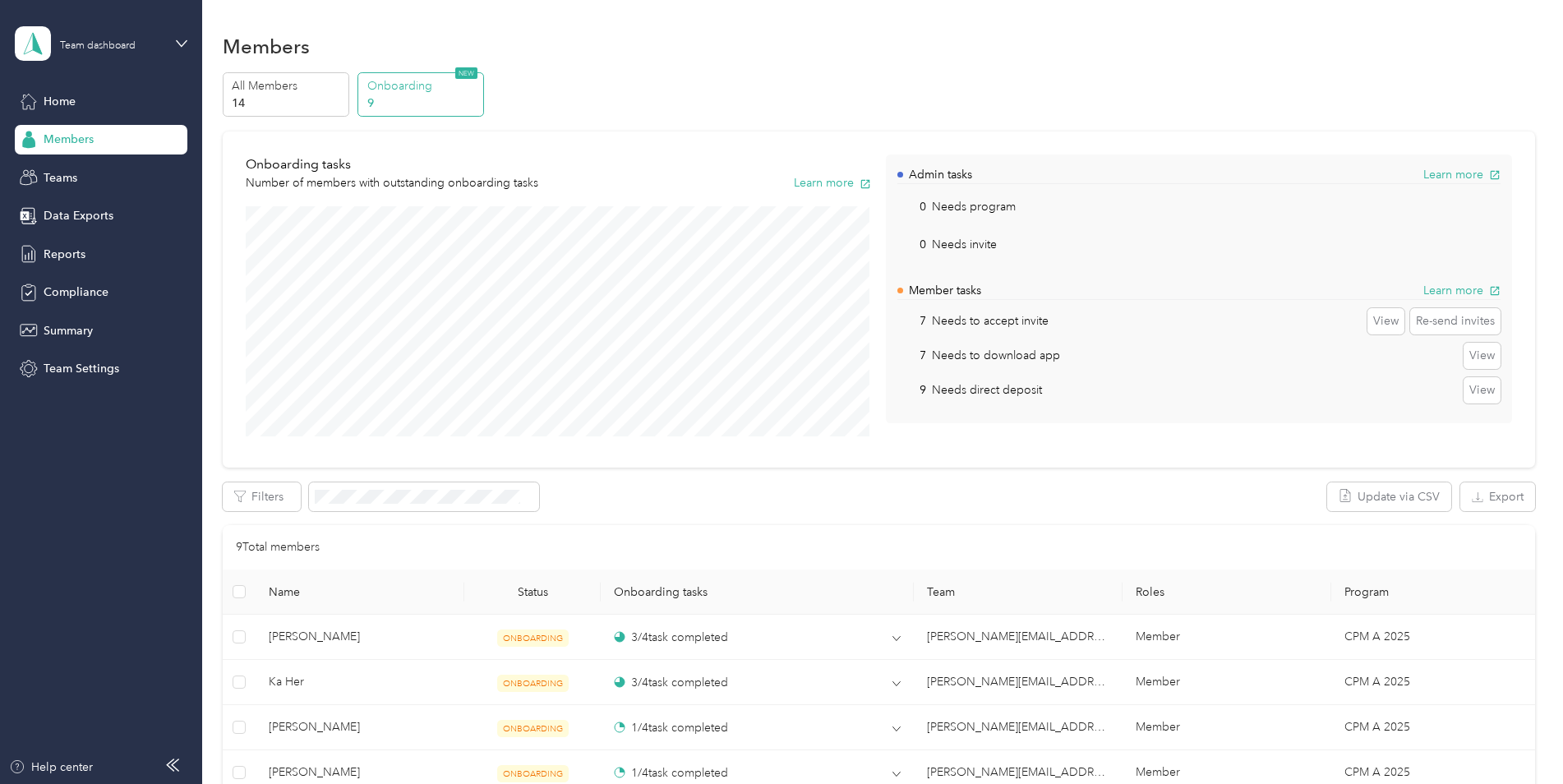
click at [442, 103] on p "9" at bounding box center [423, 103] width 112 height 18
click at [92, 253] on div "Reports" at bounding box center [100, 253] width 172 height 29
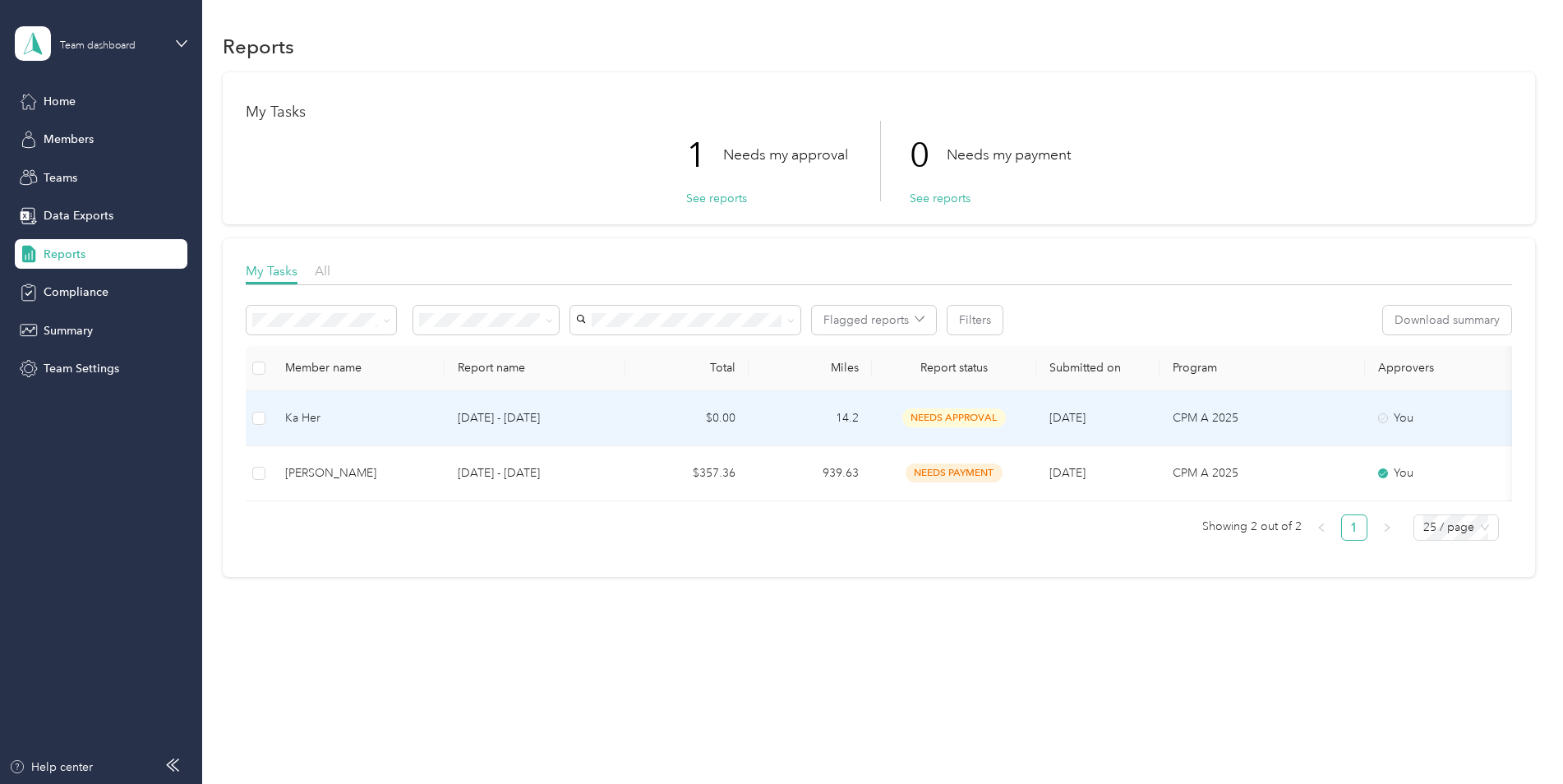
click at [549, 415] on p "[DATE] - [DATE]" at bounding box center [535, 418] width 155 height 18
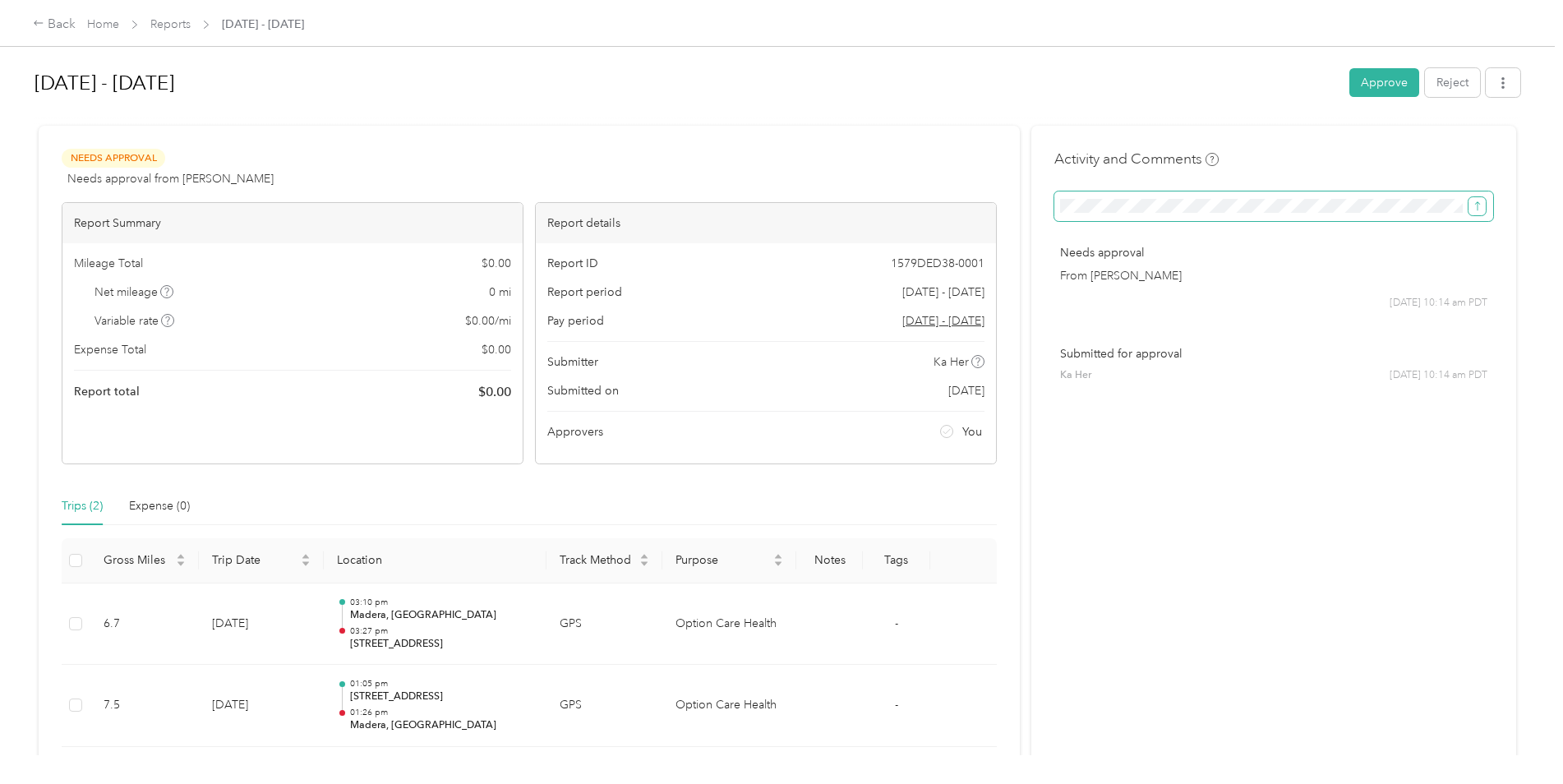
click at [1474, 204] on icon "submit" at bounding box center [1477, 206] width 11 height 11
click at [1300, 215] on span at bounding box center [1274, 206] width 439 height 29
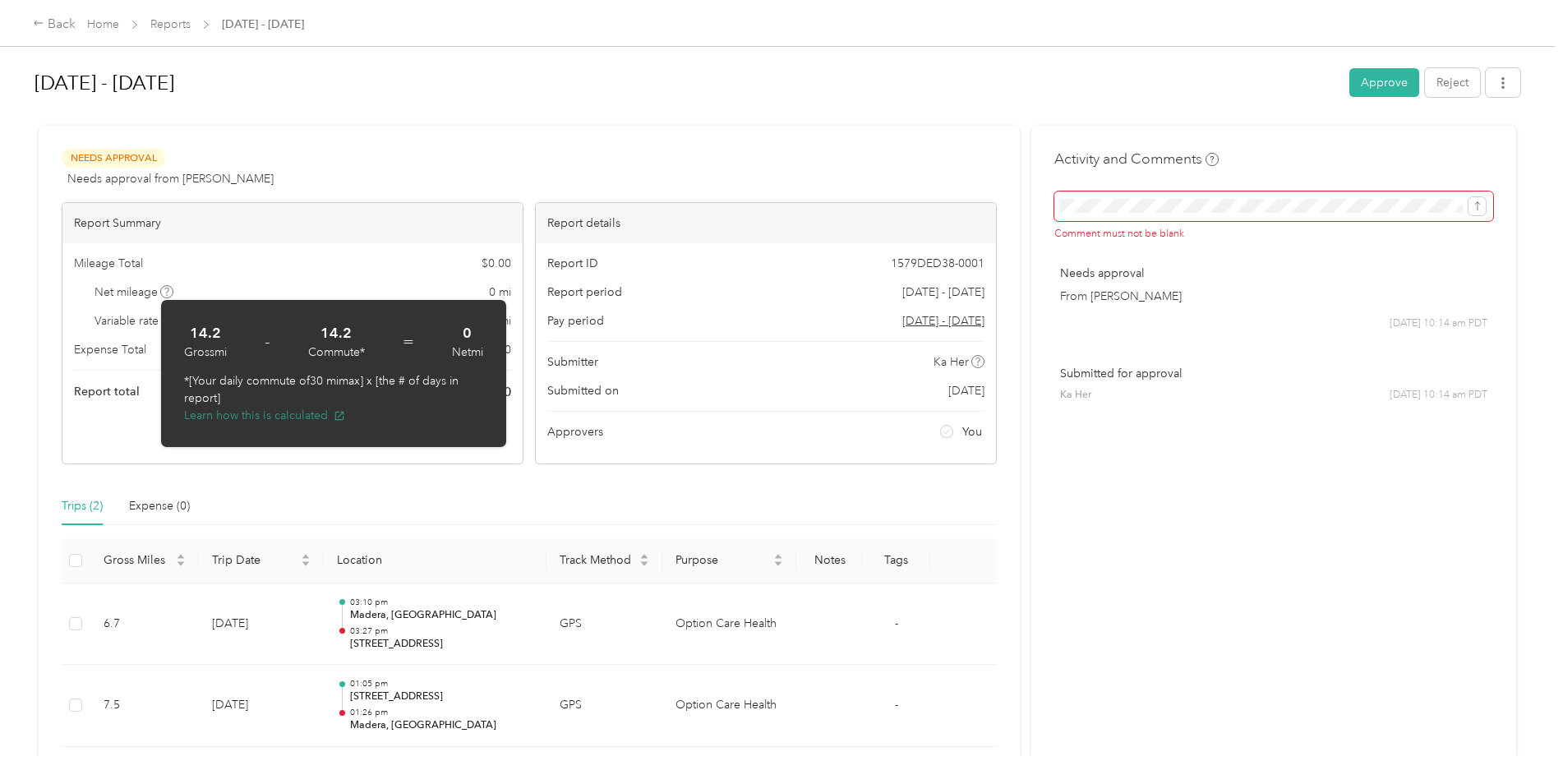
click at [276, 414] on button "Learn how this is calculated" at bounding box center [264, 415] width 161 height 18
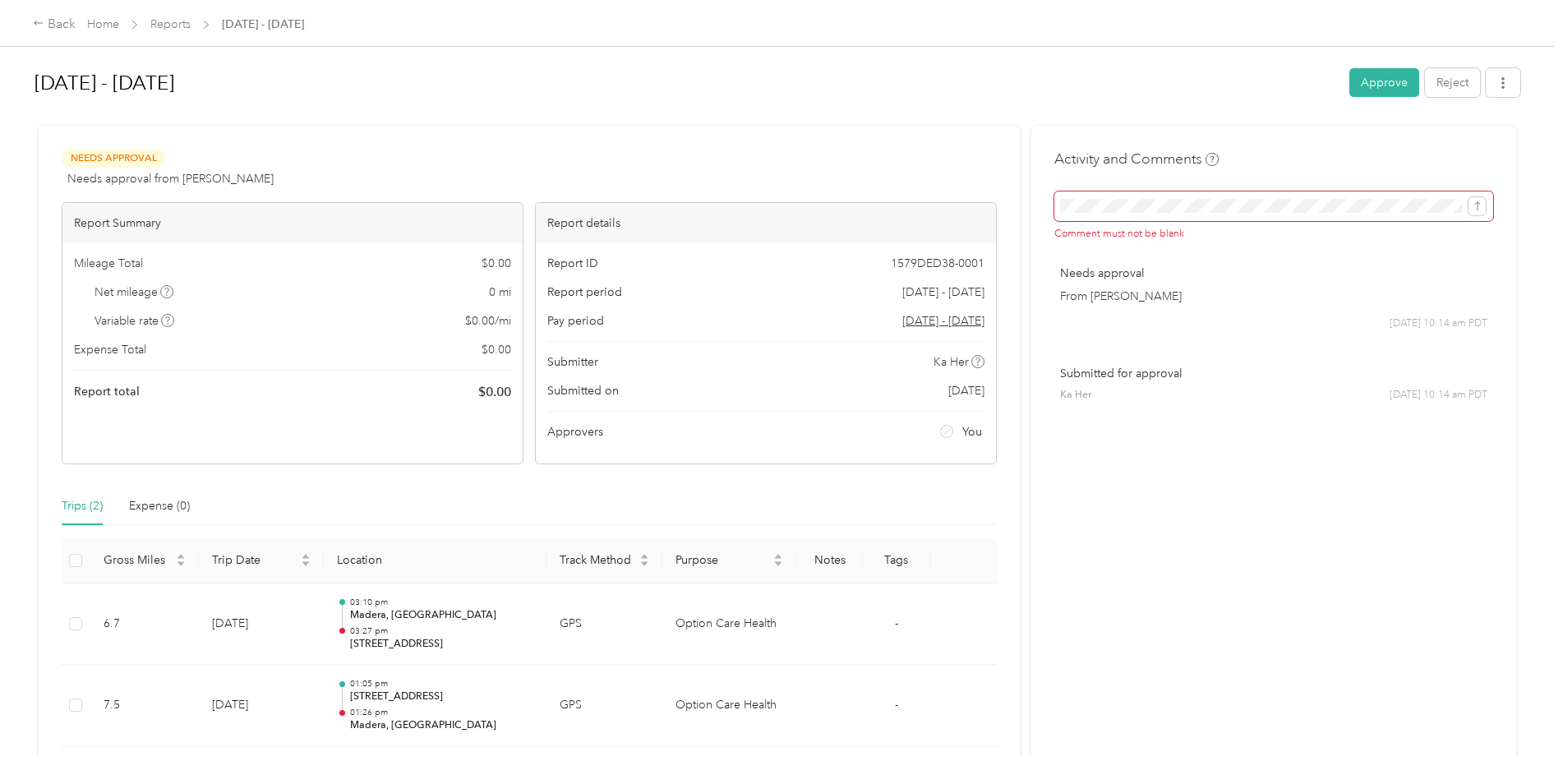
click at [829, 156] on div "Needs Approval Needs approval from [PERSON_NAME] View activity & comments" at bounding box center [529, 168] width 935 height 40
click at [1513, 85] on button "button" at bounding box center [1502, 82] width 34 height 29
click at [852, 88] on h1 "[DATE] - [DATE]" at bounding box center [686, 83] width 1303 height 40
click at [334, 140] on div "Needs Approval Needs approval from [PERSON_NAME] View activity & comments Repor…" at bounding box center [529, 462] width 981 height 673
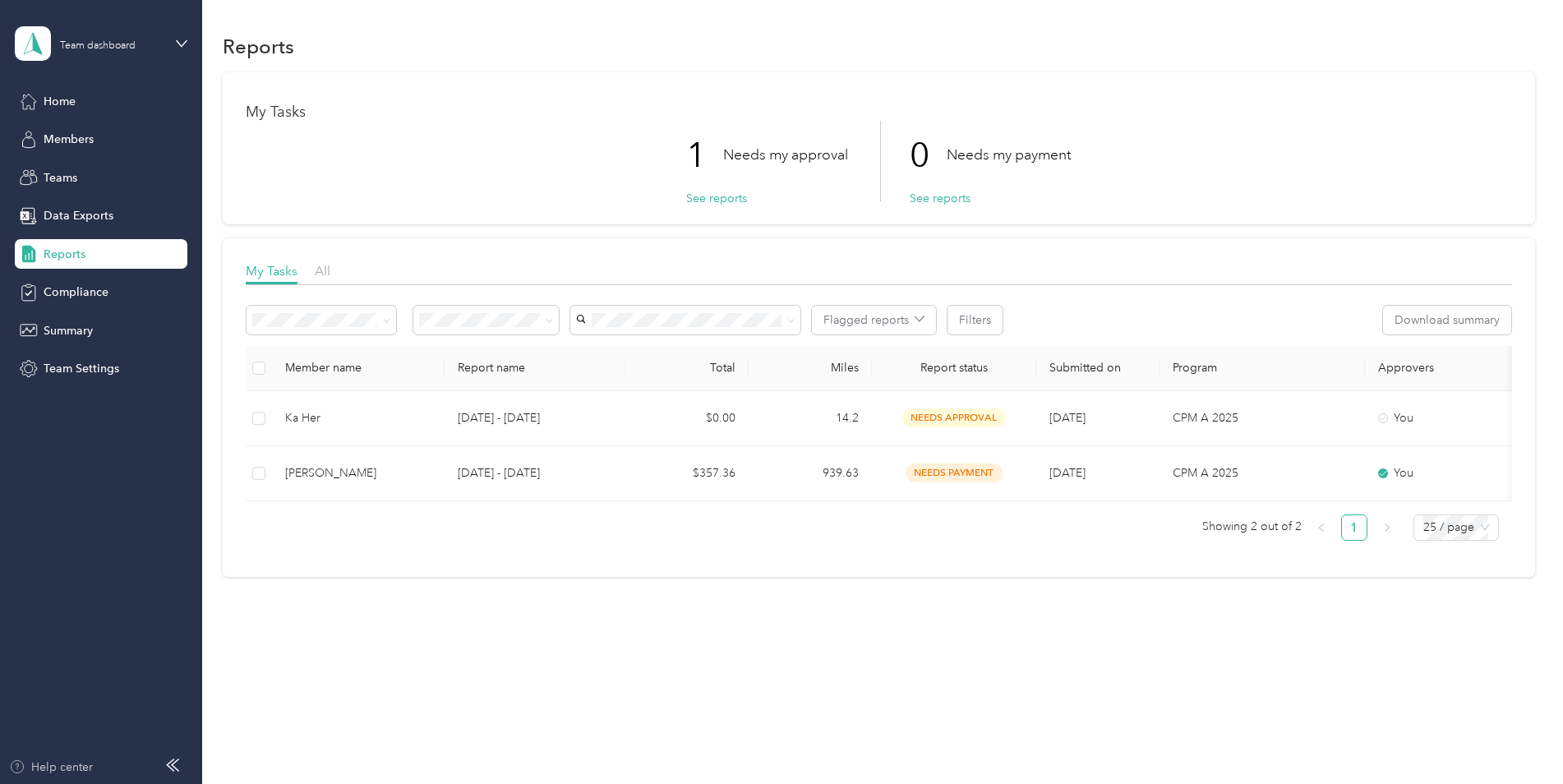
click at [62, 769] on div "Help center" at bounding box center [51, 766] width 84 height 18
